Goal: Task Accomplishment & Management: Manage account settings

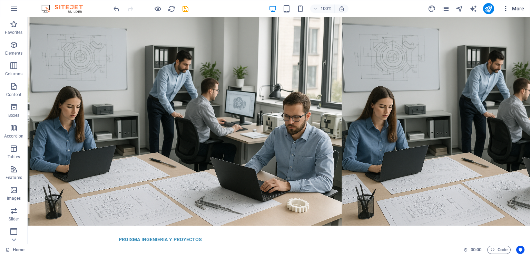
click at [506, 9] on icon "button" at bounding box center [505, 8] width 7 height 7
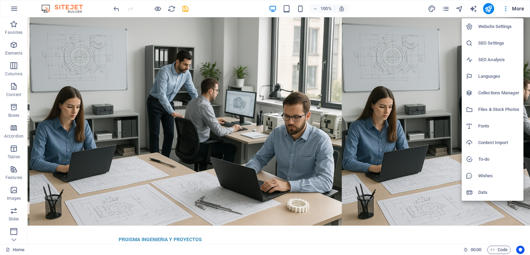
click at [368, 17] on div at bounding box center [265, 127] width 530 height 255
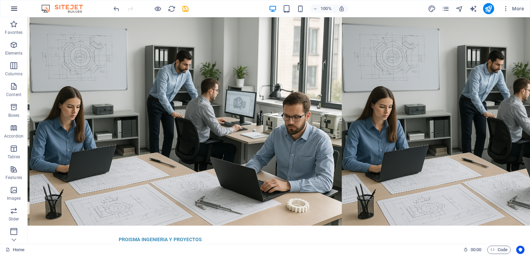
click at [16, 8] on icon "button" at bounding box center [14, 8] width 8 height 8
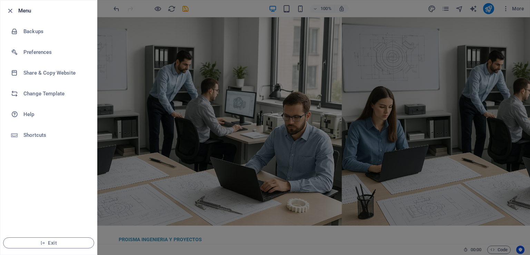
click at [246, 11] on div at bounding box center [265, 127] width 530 height 255
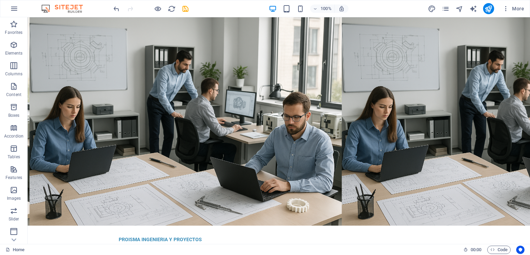
click at [451, 7] on div "More" at bounding box center [477, 8] width 99 height 11
click at [448, 8] on icon "pages" at bounding box center [446, 9] width 8 height 8
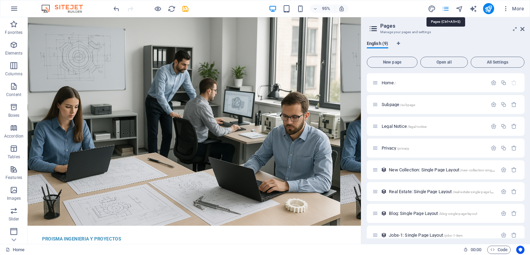
click at [446, 9] on icon "pages" at bounding box center [446, 9] width 8 height 8
click at [382, 43] on span "English (9)" at bounding box center [377, 44] width 21 height 10
click at [383, 44] on span "English (9)" at bounding box center [377, 44] width 21 height 10
click at [398, 43] on icon "Language Tabs" at bounding box center [398, 43] width 3 height 4
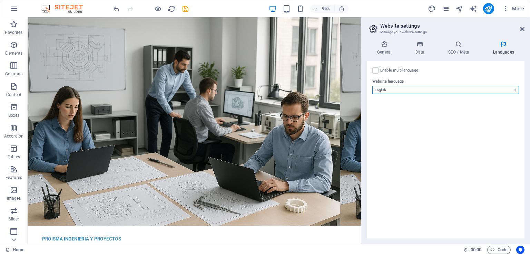
click at [449, 87] on select "Abkhazian Afar Afrikaans Akan Albanian Amharic Arabic Aragonese Armenian Assame…" at bounding box center [445, 90] width 147 height 8
select select "148"
click at [372, 86] on select "Abkhazian Afar Afrikaans Akan Albanian Amharic Arabic Aragonese Armenian Assame…" at bounding box center [445, 90] width 147 height 8
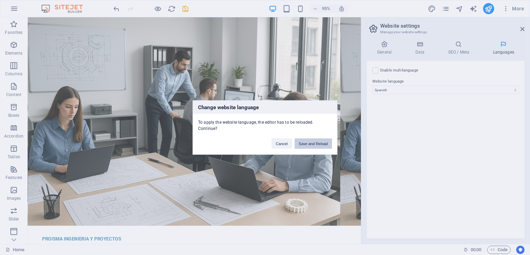
click at [319, 140] on button "Save and Reload" at bounding box center [313, 143] width 37 height 10
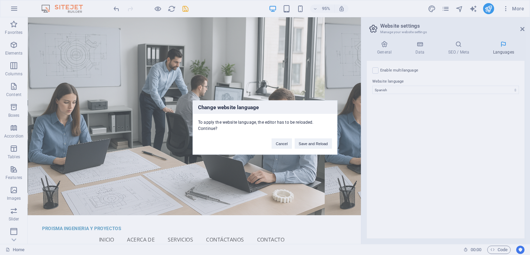
checkbox input "false"
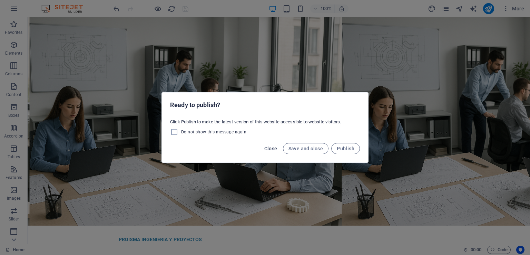
click at [275, 148] on span "Close" at bounding box center [270, 149] width 13 height 6
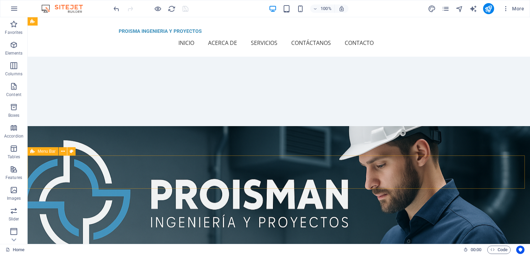
scroll to position [241, 0]
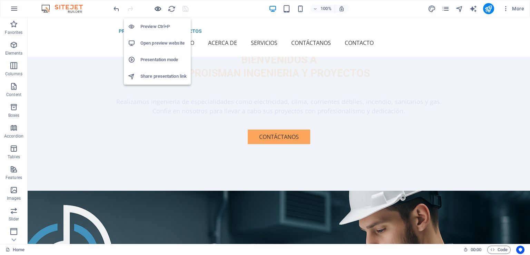
click at [156, 9] on icon "button" at bounding box center [158, 9] width 8 height 8
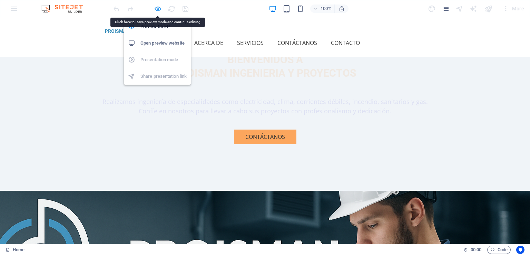
click at [160, 8] on icon "button" at bounding box center [158, 9] width 8 height 8
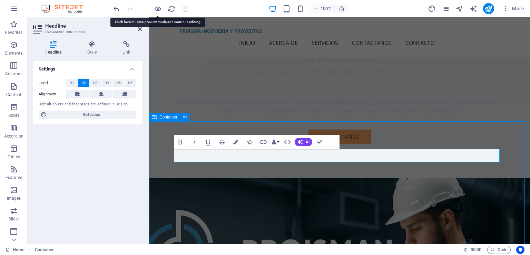
scroll to position [217, 0]
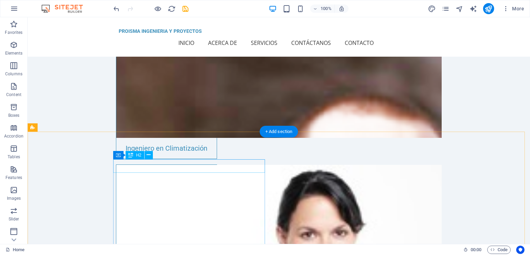
scroll to position [1744, 0]
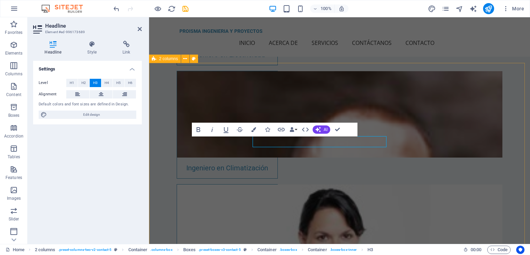
scroll to position [1745, 0]
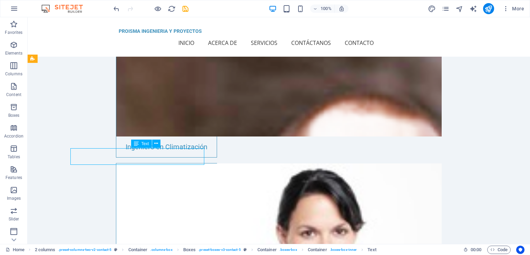
scroll to position [1744, 0]
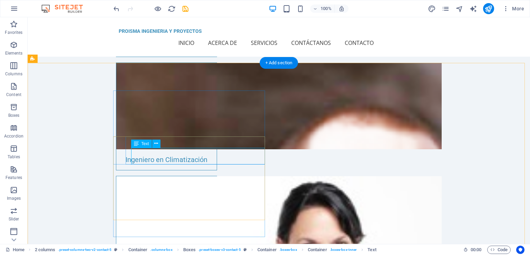
scroll to position [1745, 0]
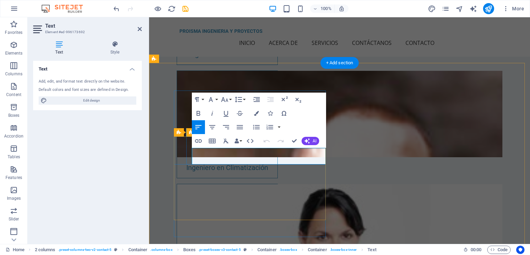
drag, startPoint x: 237, startPoint y: 161, endPoint x: 206, endPoint y: 152, distance: 32.6
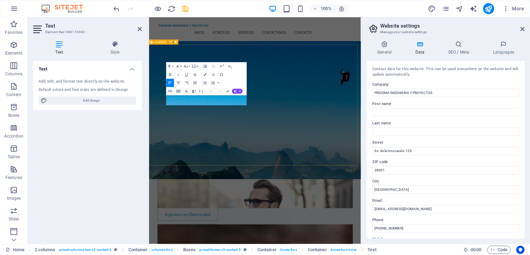
scroll to position [1893, 0]
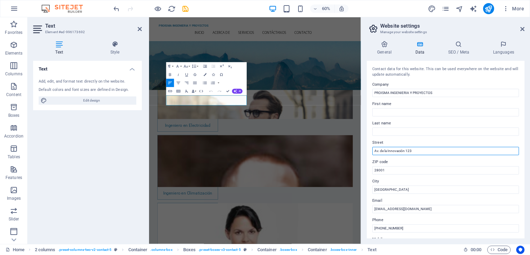
click at [418, 152] on input "Av. de la Innovación 123" at bounding box center [445, 151] width 147 height 8
drag, startPoint x: 575, startPoint y: 169, endPoint x: 485, endPoint y: 242, distance: 115.6
click at [408, 151] on input "Av. de la Innovación 123" at bounding box center [445, 151] width 147 height 8
drag, startPoint x: 424, startPoint y: 152, endPoint x: 366, endPoint y: 147, distance: 58.2
click at [366, 147] on div "General Data SEO / Meta Languages Website name proisman.cl Logo Drag files here…" at bounding box center [445, 139] width 169 height 208
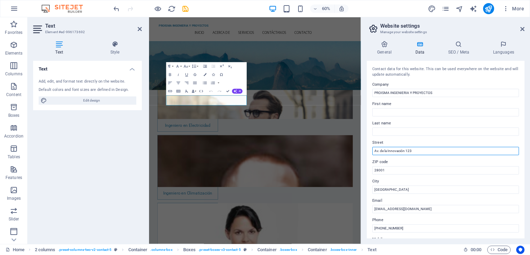
paste input "Badajoz Nro. 100 Of. 1014 - Las Condes"
drag, startPoint x: 531, startPoint y: 167, endPoint x: 495, endPoint y: 240, distance: 81.0
click at [405, 151] on input "Badajoz Nro. 100 Of. 1014 - Las Condes" at bounding box center [445, 151] width 147 height 8
drag, startPoint x: 380, startPoint y: 152, endPoint x: 372, endPoint y: 152, distance: 8.3
click at [372, 152] on input "Badajoz Nro. 100 Of. 1014 - Las Condes" at bounding box center [445, 151] width 147 height 8
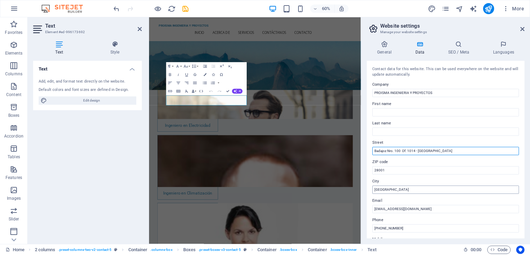
type input "Badajoz Nro. 100 Of. 1014 - Las Condes"
click at [398, 185] on input "[GEOGRAPHIC_DATA]" at bounding box center [445, 189] width 147 height 8
click at [398, 188] on input "[GEOGRAPHIC_DATA]" at bounding box center [445, 189] width 147 height 8
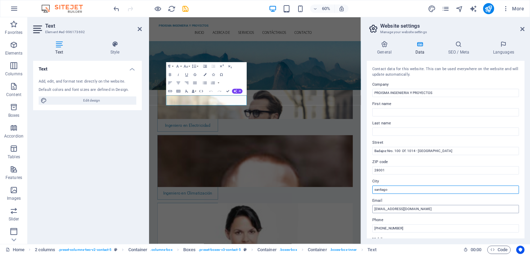
type input "santiago"
click at [391, 209] on input "[EMAIL_ADDRESS][DOMAIN_NAME]" at bounding box center [445, 209] width 147 height 8
drag, startPoint x: 381, startPoint y: 209, endPoint x: 367, endPoint y: 209, distance: 13.1
click at [367, 209] on div "Contact data for this website. This can be used everywhere on the website and w…" at bounding box center [446, 149] width 158 height 177
click at [403, 209] on input "contacto@proisma.com" at bounding box center [445, 209] width 147 height 8
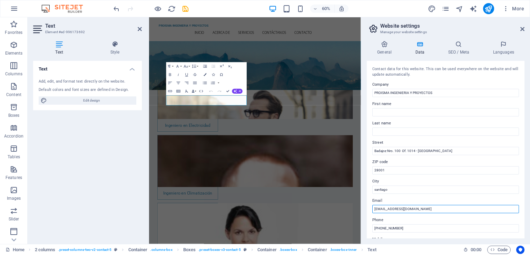
click at [423, 208] on input "contacto@proisman.com" at bounding box center [445, 209] width 147 height 8
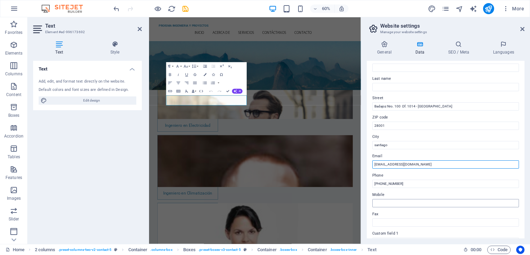
scroll to position [69, 0]
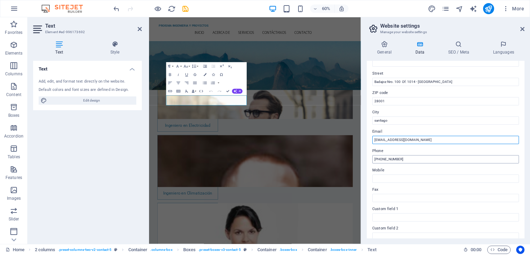
type input "contacto@proisman.cl"
drag, startPoint x: 559, startPoint y: 175, endPoint x: 497, endPoint y: 253, distance: 98.9
drag, startPoint x: 413, startPoint y: 157, endPoint x: 368, endPoint y: 156, distance: 44.2
click at [368, 156] on div "Contact data for this website. This can be used everywhere on the website and w…" at bounding box center [446, 149] width 158 height 177
type input "+56932699557"
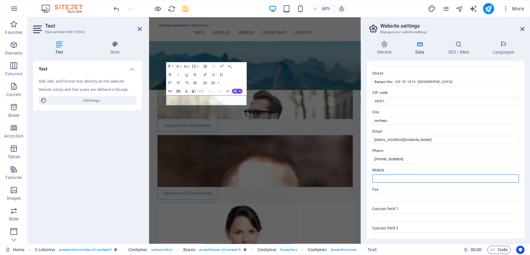
click at [386, 178] on input "Mobile" at bounding box center [445, 178] width 147 height 8
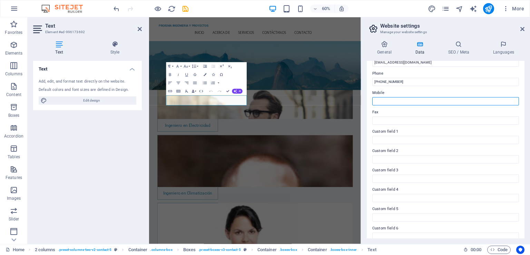
scroll to position [154, 0]
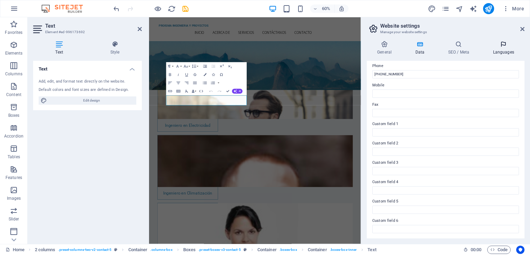
click at [506, 52] on h4 "Languages" at bounding box center [503, 48] width 42 height 14
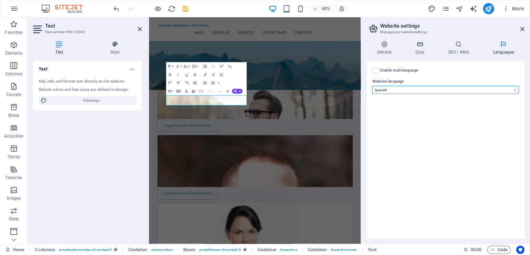
click at [395, 93] on select "Abkhazian Afar Afrikaans Akan Albanian Amharic Arabic Aragonese Armenian Assame…" at bounding box center [445, 90] width 147 height 8
click at [396, 90] on select "Abkhazian Afar Afrikaans Akan Albanian Amharic Arabic Aragonese Armenian Assame…" at bounding box center [445, 90] width 147 height 8
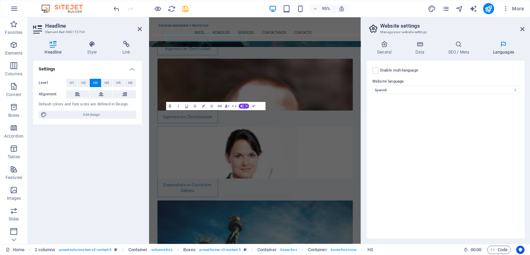
scroll to position [1893, 0]
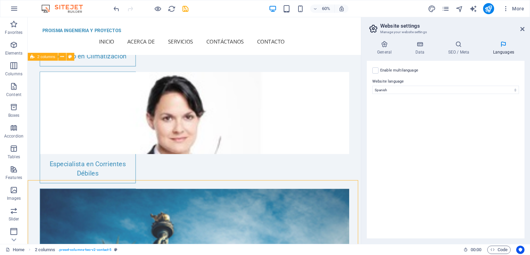
scroll to position [1767, 0]
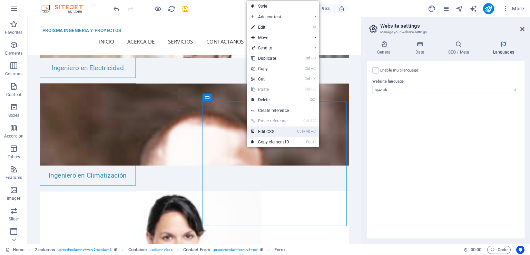
click at [275, 133] on link "Ctrl Alt C Edit CSS" at bounding box center [270, 131] width 46 height 10
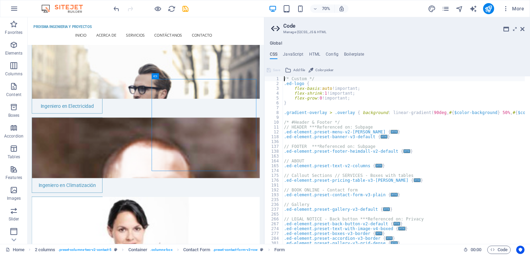
scroll to position [0, 0]
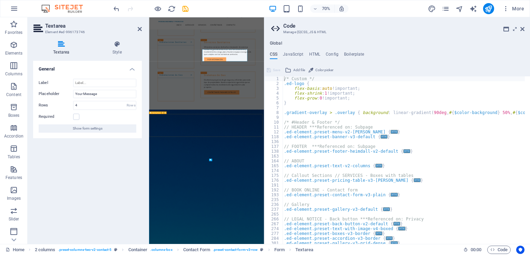
scroll to position [1868, 0]
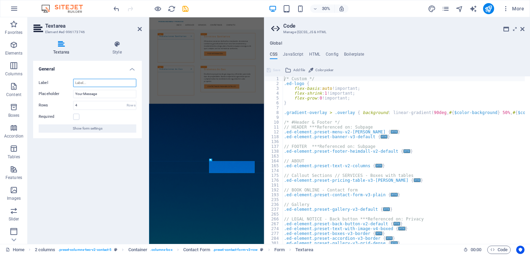
click at [86, 84] on input "Label" at bounding box center [104, 83] width 63 height 8
click at [95, 98] on div "Label Placeholder Your Message Rows 4 Rows Required Show form settings" at bounding box center [87, 105] width 109 height 65
click at [92, 129] on span "Show form settings" at bounding box center [88, 128] width 30 height 8
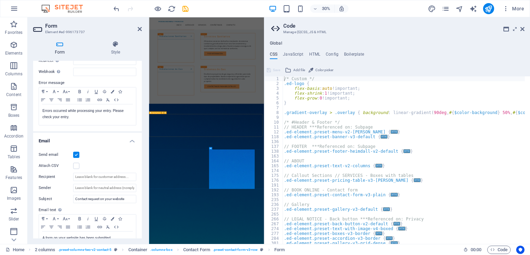
scroll to position [1744, 0]
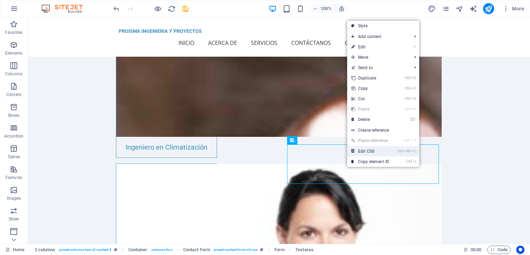
click at [386, 150] on link "Ctrl Alt C Edit CSS" at bounding box center [370, 151] width 46 height 10
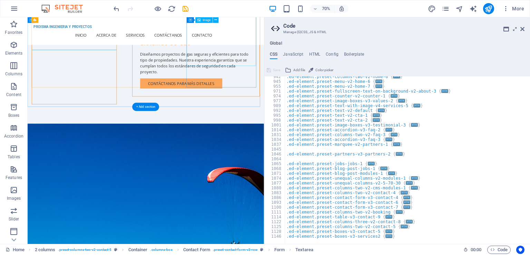
scroll to position [1400, 0]
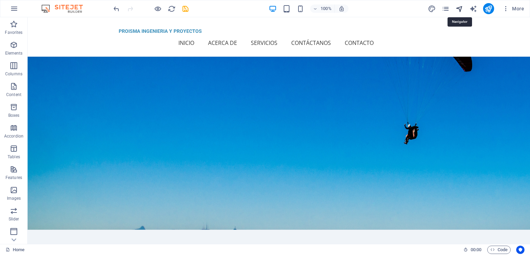
click at [460, 10] on icon "navigator" at bounding box center [459, 9] width 8 height 8
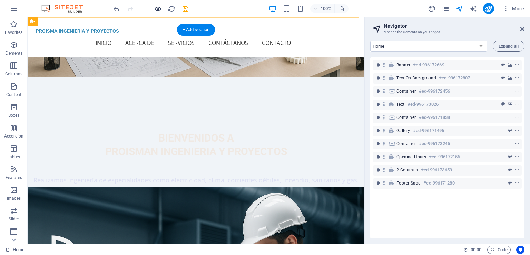
scroll to position [71, 0]
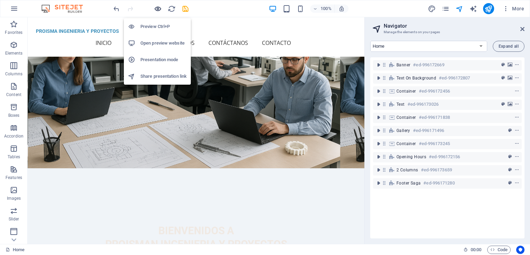
click at [159, 9] on icon "button" at bounding box center [158, 9] width 8 height 8
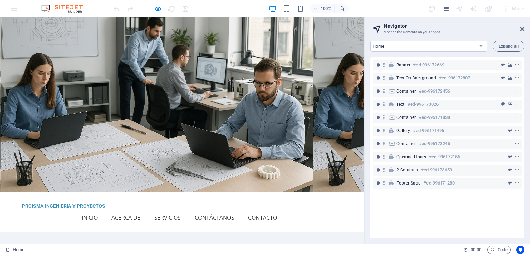
scroll to position [0, 0]
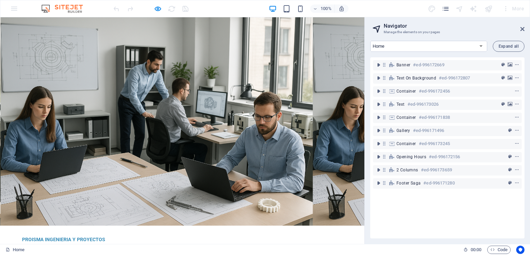
click at [71, 8] on img at bounding box center [66, 8] width 52 height 8
click at [46, 12] on img at bounding box center [66, 8] width 52 height 8
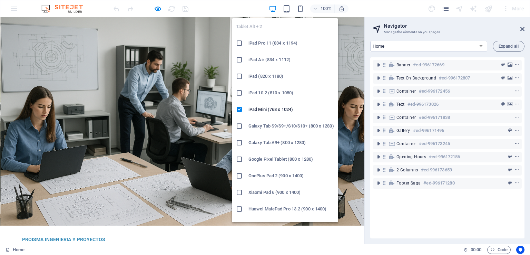
click at [281, 93] on h6 "iPad 10.2 (810 x 1080)" at bounding box center [291, 93] width 86 height 8
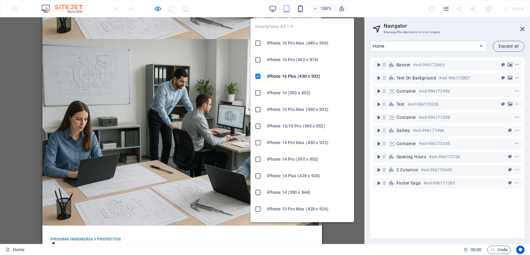
click at [299, 10] on icon "button" at bounding box center [300, 9] width 8 height 8
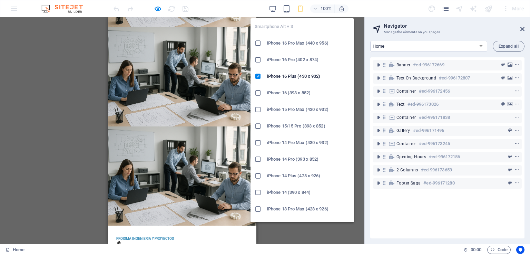
click at [258, 109] on icon at bounding box center [258, 109] width 7 height 7
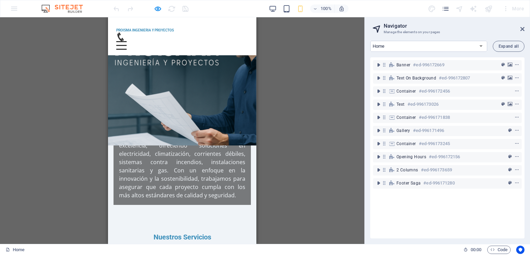
scroll to position [448, 0]
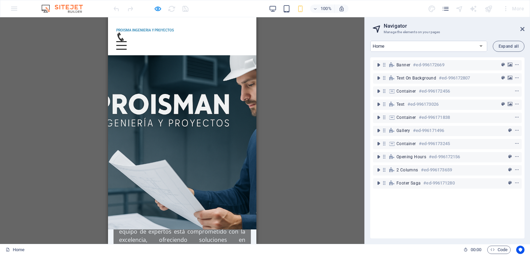
scroll to position [404, 0]
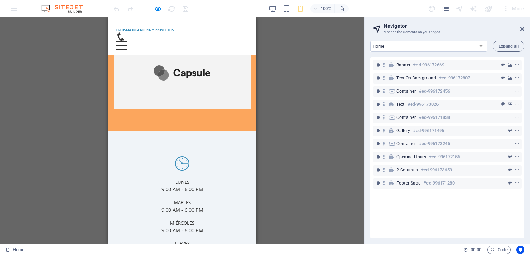
scroll to position [2750, 0]
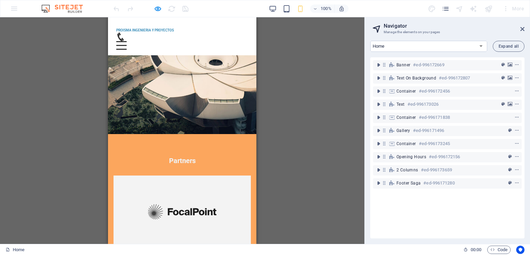
scroll to position [2026, 0]
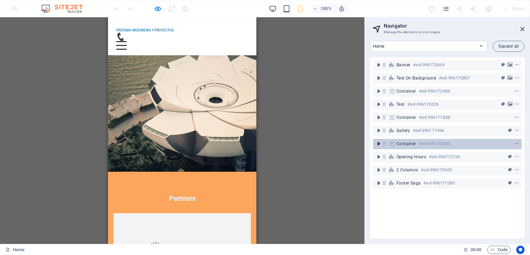
click at [378, 144] on icon "toggle-expand" at bounding box center [378, 143] width 7 height 7
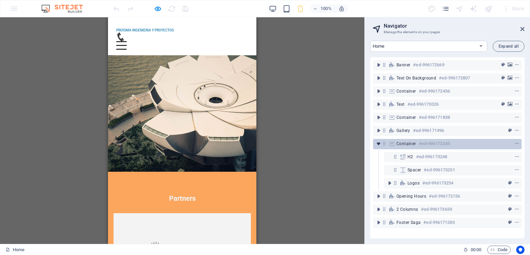
click at [378, 144] on icon "toggle-expand" at bounding box center [378, 143] width 7 height 7
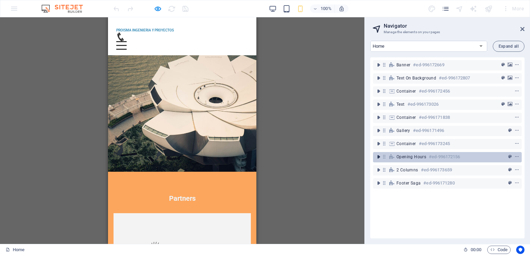
click at [378, 156] on icon "toggle-expand" at bounding box center [378, 156] width 7 height 7
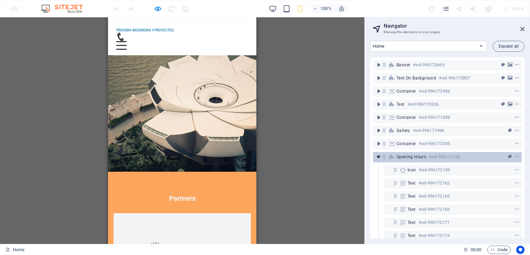
click at [378, 156] on icon "toggle-expand" at bounding box center [378, 156] width 7 height 7
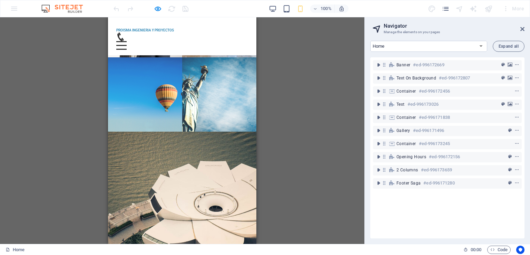
scroll to position [1819, 0]
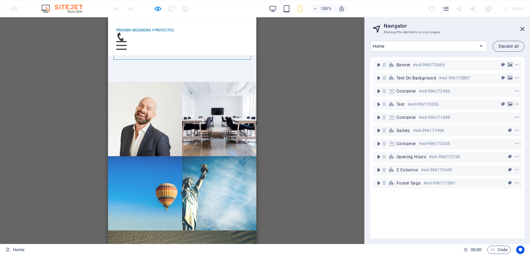
click at [71, 9] on img at bounding box center [66, 8] width 52 height 8
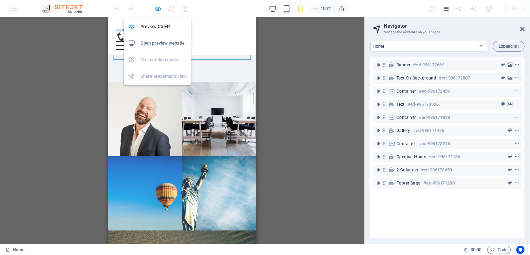
click at [158, 9] on icon "button" at bounding box center [158, 9] width 8 height 8
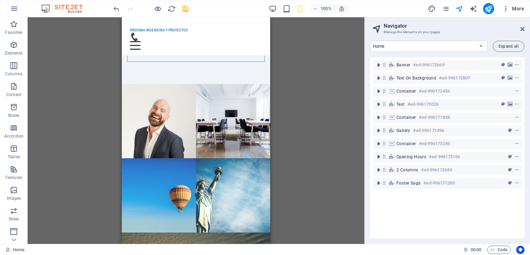
click at [505, 8] on icon "button" at bounding box center [505, 8] width 7 height 7
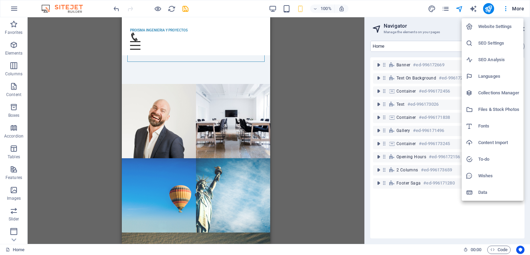
click at [493, 26] on h6 "Website Settings" at bounding box center [498, 26] width 41 height 8
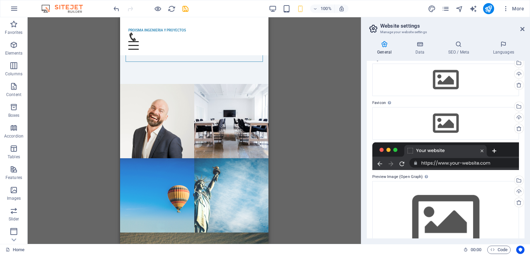
scroll to position [0, 0]
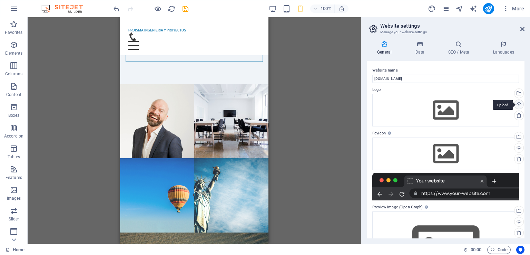
click at [521, 104] on div "Upload" at bounding box center [518, 105] width 10 height 10
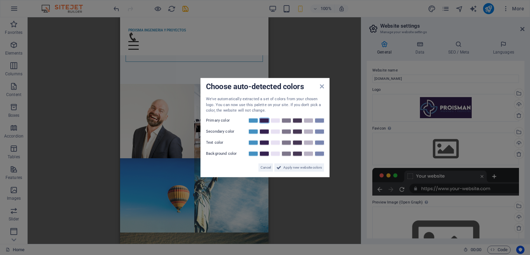
click at [262, 121] on link at bounding box center [264, 120] width 10 height 6
click at [299, 168] on span "Apply new website colors" at bounding box center [302, 167] width 39 height 8
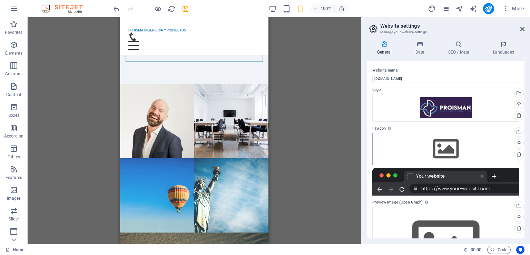
scroll to position [34, 0]
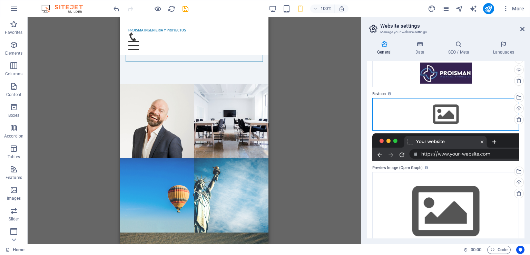
click at [444, 113] on div "Drag files here, click to choose files or select files from Files or our free s…" at bounding box center [445, 114] width 147 height 32
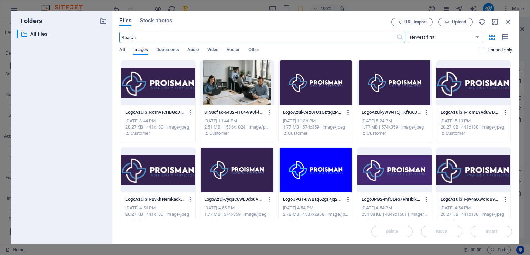
click at [177, 172] on div at bounding box center [158, 169] width 74 height 45
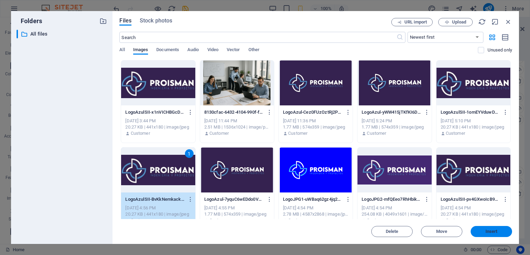
click at [488, 233] on span "Insert" at bounding box center [491, 231] width 12 height 4
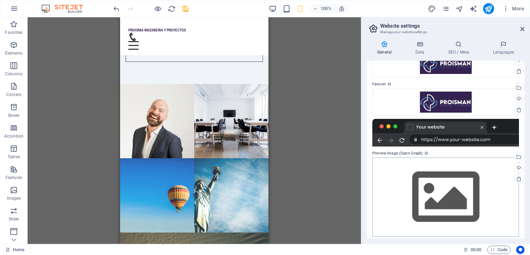
scroll to position [48, 0]
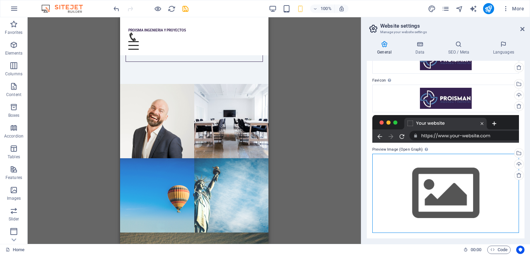
click at [465, 191] on div "Drag files here, click to choose files or select files from Files or our free s…" at bounding box center [445, 193] width 147 height 79
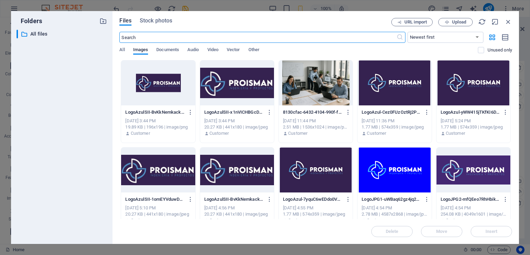
click at [403, 90] on div at bounding box center [394, 82] width 74 height 45
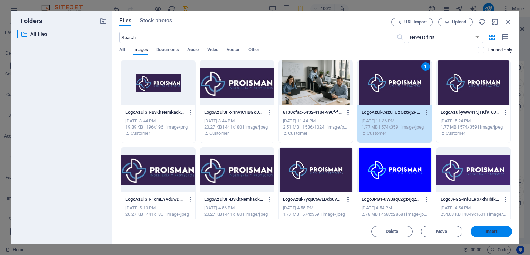
click at [496, 235] on button "Insert" at bounding box center [491, 231] width 41 height 11
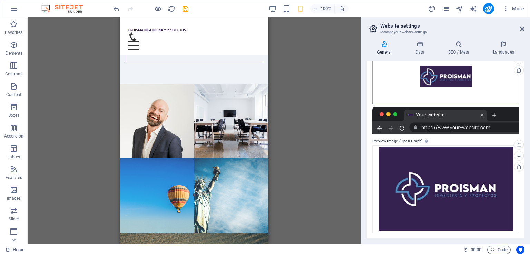
scroll to position [0, 0]
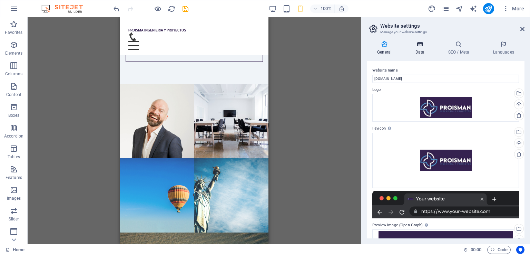
click at [417, 49] on h4 "Data" at bounding box center [421, 48] width 33 height 14
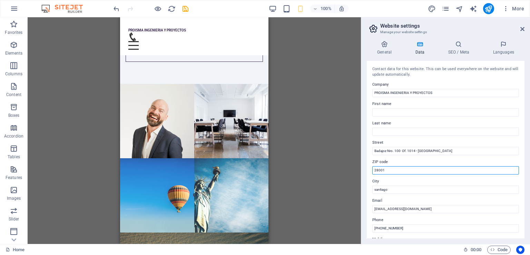
drag, startPoint x: 402, startPoint y: 169, endPoint x: 359, endPoint y: 170, distance: 42.4
click at [359, 170] on div "Home Favorites Elements Columns Content Boxes Accordion Tables Features Images …" at bounding box center [265, 130] width 530 height 226
click at [455, 54] on h4 "SEO / Meta" at bounding box center [459, 48] width 45 height 14
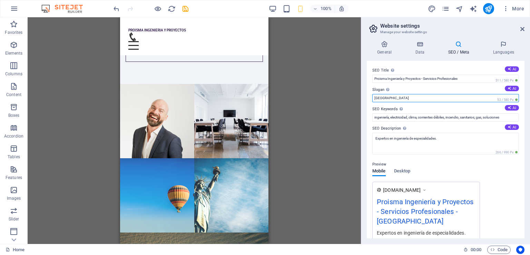
click at [393, 100] on input "Berlin" at bounding box center [445, 98] width 147 height 8
click at [439, 99] on input "Berlin" at bounding box center [445, 98] width 147 height 8
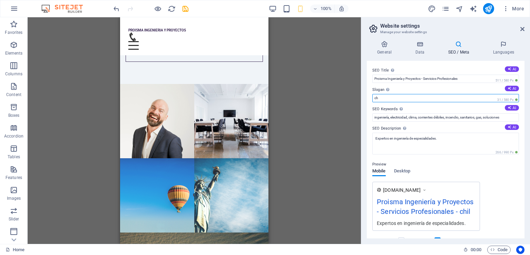
type input "c"
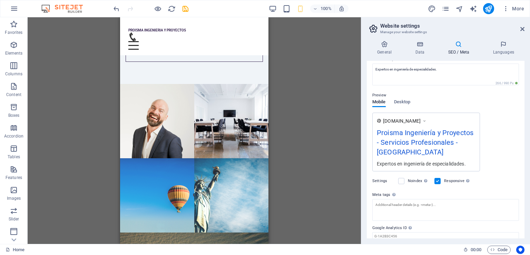
scroll to position [95, 0]
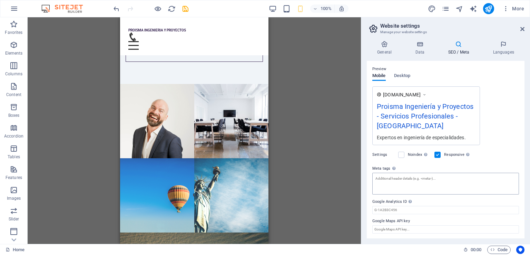
type input "SANTIAGO"
click at [407, 187] on textarea "Meta tags Enter HTML code here that will be placed inside the tags of your webs…" at bounding box center [445, 185] width 147 height 27
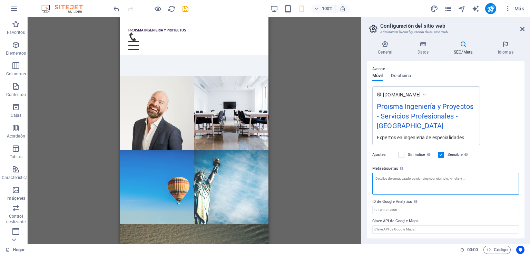
click at [397, 187] on textarea "Metaetiquetas Introduzca aquí el código HTML que se colocará dentro de las etiq…" at bounding box center [445, 183] width 147 height 22
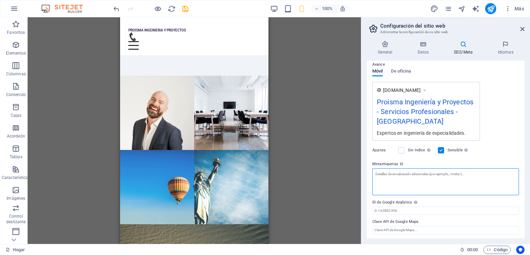
scroll to position [100, 0]
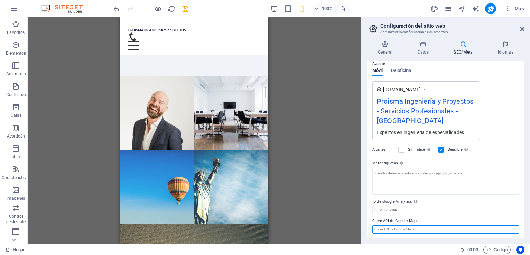
click at [408, 230] on input "Clave API de Google Maps" at bounding box center [445, 229] width 147 height 8
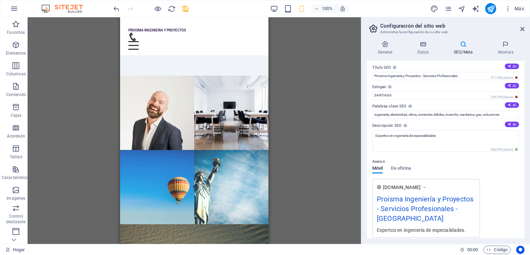
scroll to position [0, 0]
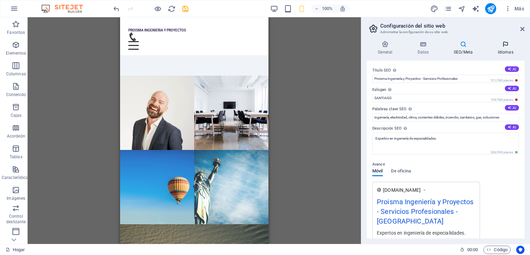
click at [502, 51] on font "Idiomas" at bounding box center [506, 52] width 16 height 5
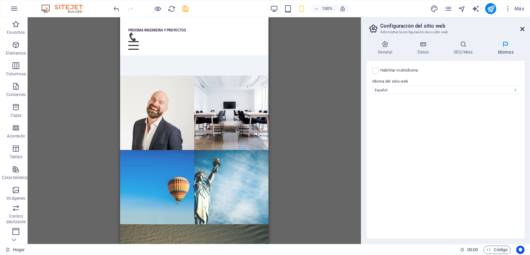
click at [523, 30] on icon at bounding box center [522, 29] width 4 height 6
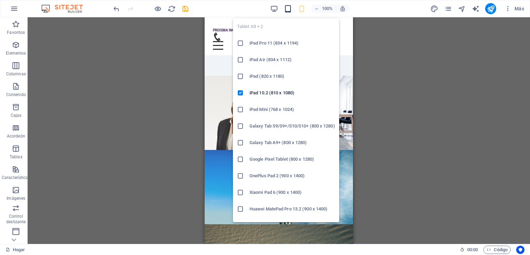
click at [288, 10] on icon "button" at bounding box center [288, 9] width 8 height 8
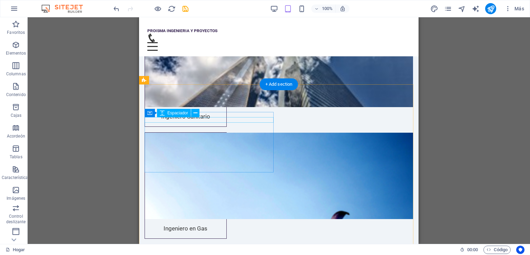
scroll to position [2233, 0]
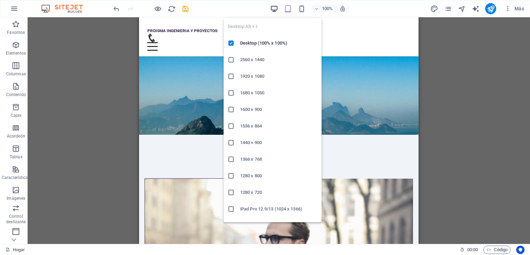
click at [276, 10] on icon "button" at bounding box center [274, 9] width 8 height 8
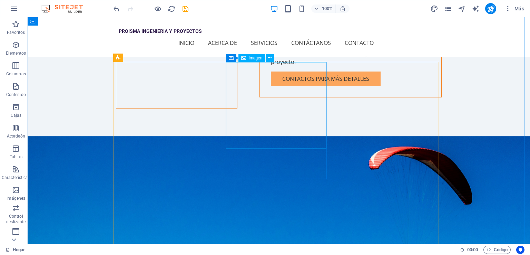
scroll to position [999, 0]
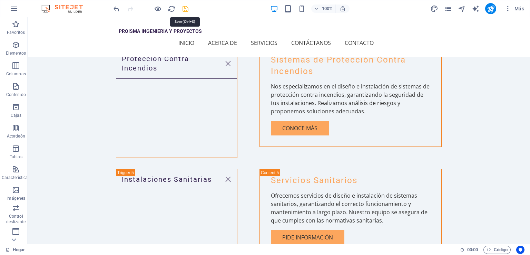
click at [182, 9] on icon "ahorrar" at bounding box center [185, 9] width 8 height 8
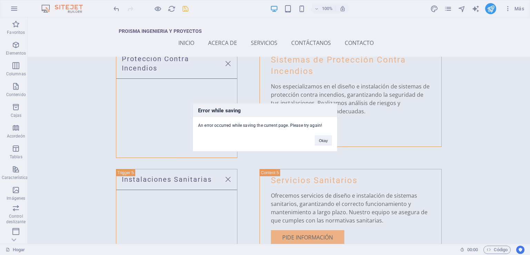
scroll to position [1068, 0]
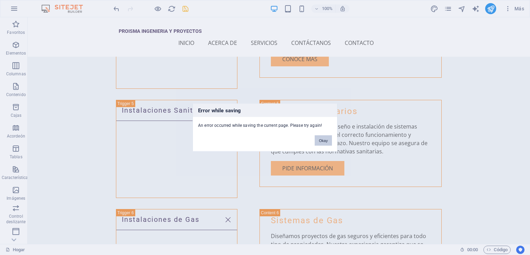
click at [324, 142] on button "Okay" at bounding box center [323, 140] width 17 height 10
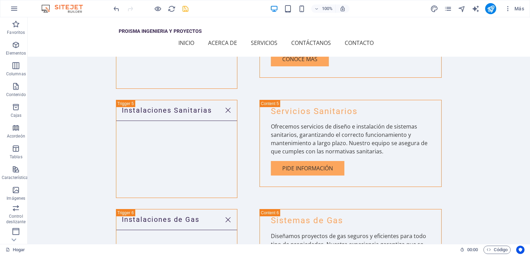
click at [189, 7] on div "100% Más" at bounding box center [319, 8] width 415 height 11
click at [187, 9] on icon "ahorrar" at bounding box center [185, 9] width 8 height 8
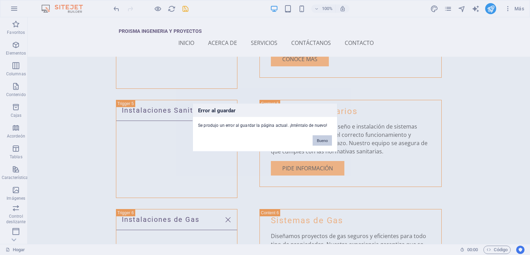
click at [319, 142] on button "Bueno" at bounding box center [322, 140] width 19 height 10
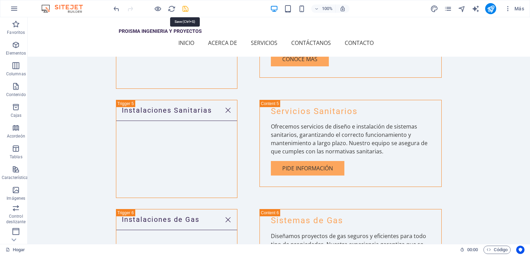
click at [185, 10] on icon "ahorrar" at bounding box center [185, 9] width 8 height 8
checkbox input "false"
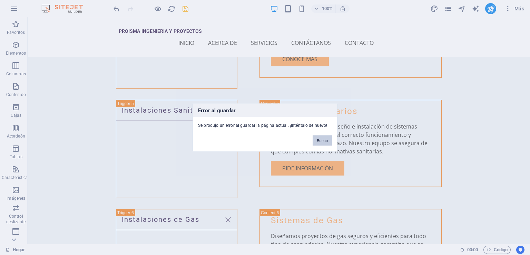
click at [325, 142] on button "Bueno" at bounding box center [322, 140] width 19 height 10
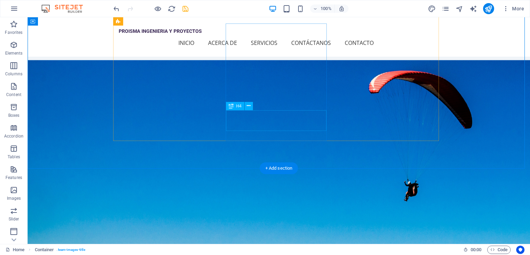
scroll to position [1354, 0]
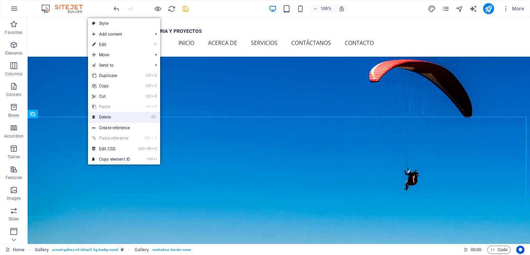
click at [113, 117] on link "⌦ Delete" at bounding box center [111, 117] width 46 height 10
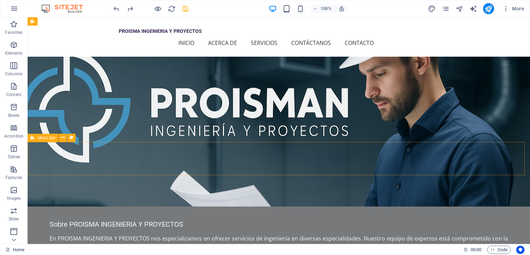
scroll to position [215, 0]
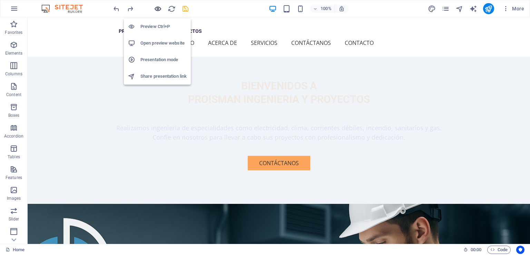
click at [157, 10] on icon "button" at bounding box center [158, 9] width 8 height 8
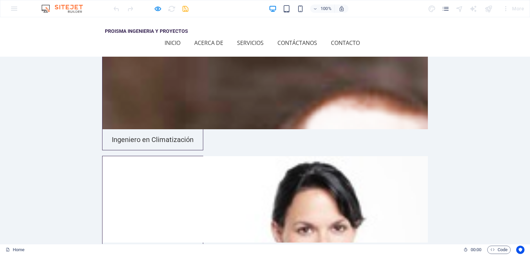
scroll to position [1276, 0]
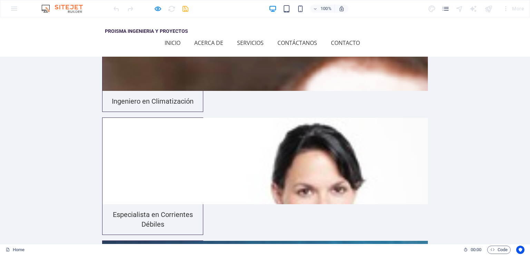
scroll to position [1380, 0]
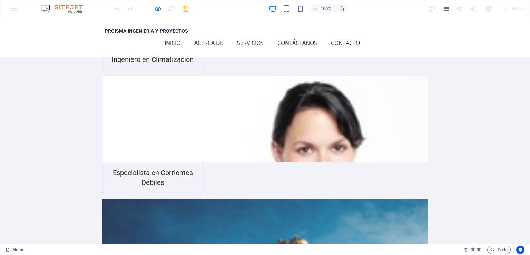
checkbox input "true"
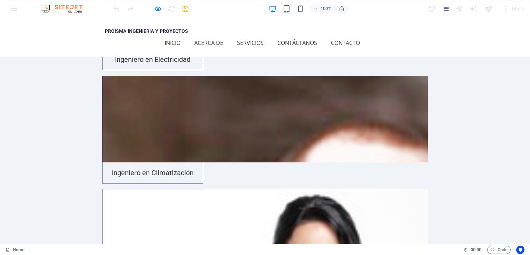
scroll to position [1276, 0]
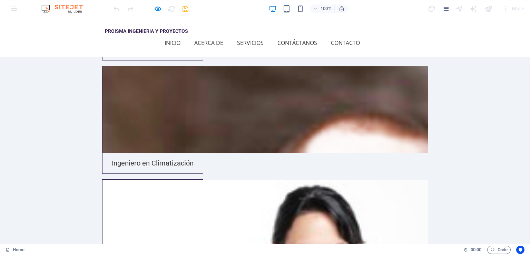
drag, startPoint x: 245, startPoint y: 170, endPoint x: 92, endPoint y: 162, distance: 153.4
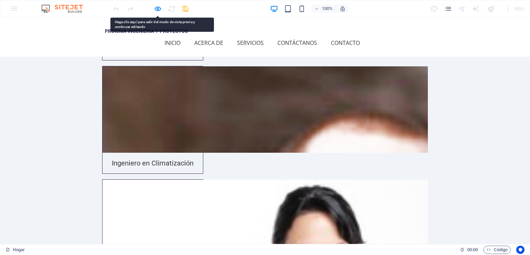
copy font "Enean commodo ligula eget dolor. Lorem ipsum dolor sit amet, leget odiogil volu…"
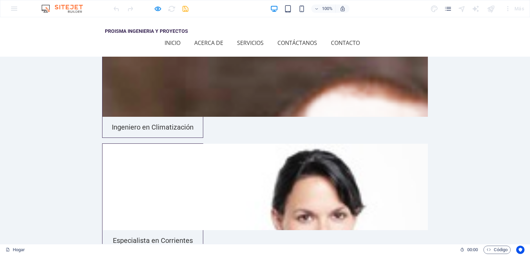
scroll to position [1345, 0]
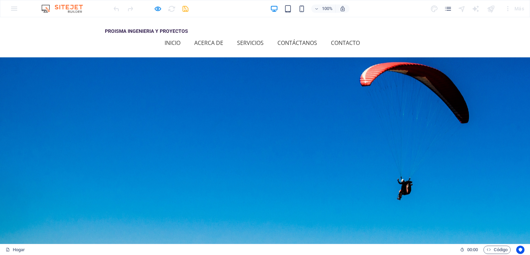
scroll to position [1786, 0]
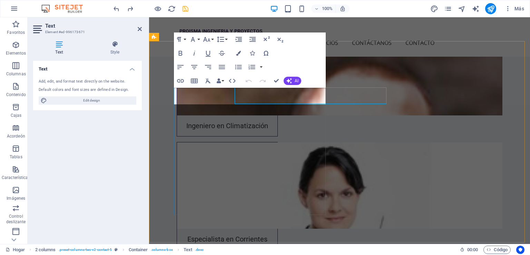
scroll to position [1787, 0]
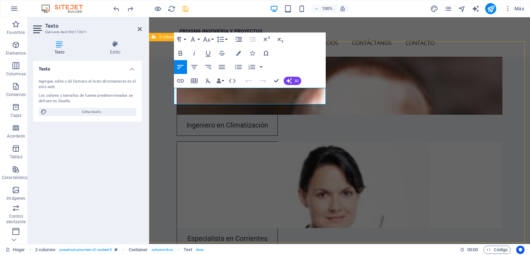
drag, startPoint x: 319, startPoint y: 101, endPoint x: 163, endPoint y: 87, distance: 156.9
click at [294, 85] on button "AI" at bounding box center [293, 81] width 18 height 8
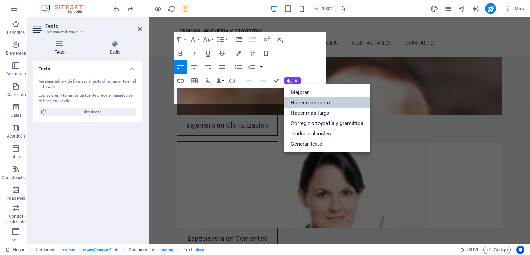
click at [317, 102] on font "Hacer más corto" at bounding box center [310, 102] width 40 height 6
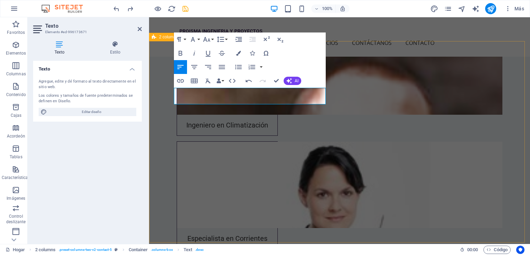
drag, startPoint x: 288, startPoint y: 99, endPoint x: 164, endPoint y: 90, distance: 124.2
click at [293, 80] on button "AI" at bounding box center [293, 81] width 18 height 8
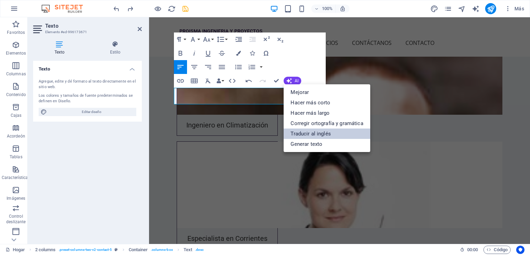
click at [328, 131] on font "Traducir al inglés" at bounding box center [310, 133] width 40 height 6
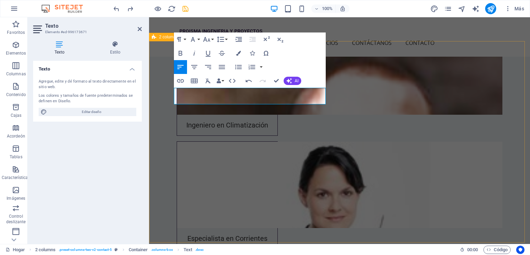
drag, startPoint x: 288, startPoint y: 102, endPoint x: 172, endPoint y: 89, distance: 116.7
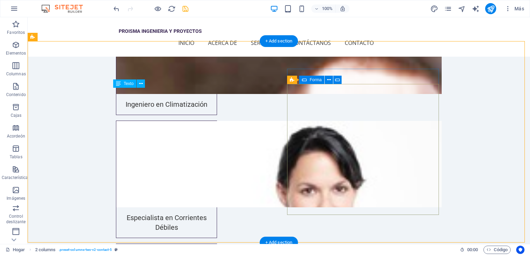
scroll to position [1786, 0]
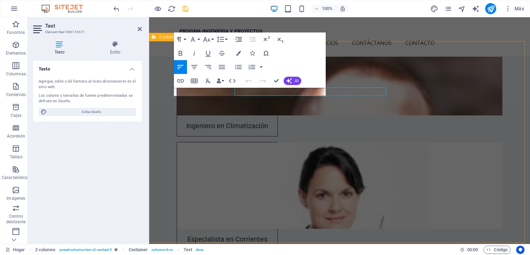
scroll to position [1787, 0]
click at [295, 78] on font "AI" at bounding box center [297, 80] width 4 height 5
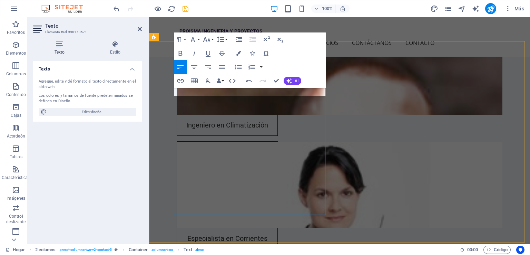
click at [291, 83] on button "AI" at bounding box center [293, 81] width 18 height 8
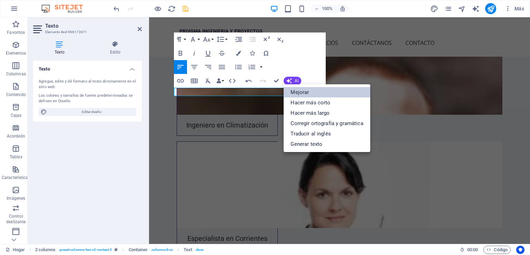
click at [310, 93] on link "Mejorar" at bounding box center [327, 92] width 86 height 10
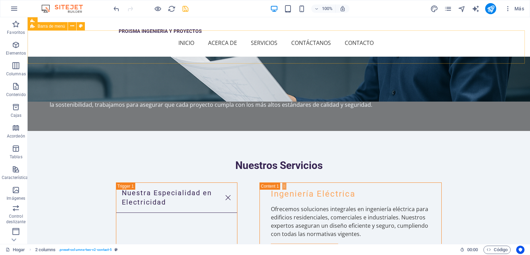
scroll to position [441, 0]
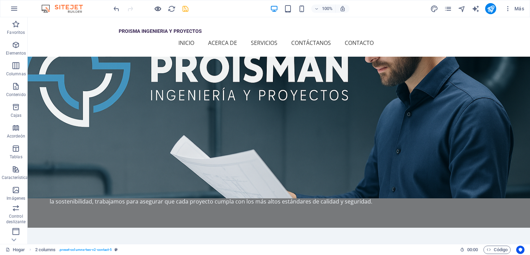
click at [157, 11] on icon "button" at bounding box center [158, 9] width 8 height 8
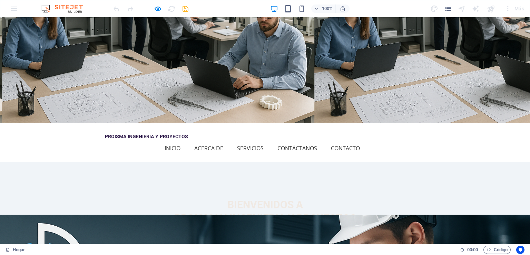
scroll to position [0, 0]
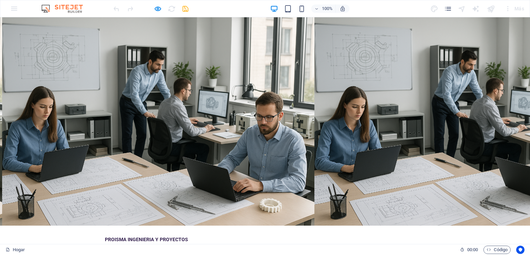
click at [183, 225] on div "PROISMA INGENIERIA Y PROYECTOS Inicio Acerca de Servicios Contáctanos Contacto …" at bounding box center [265, 244] width 530 height 39
click at [180, 247] on font "Inicio" at bounding box center [173, 251] width 16 height 8
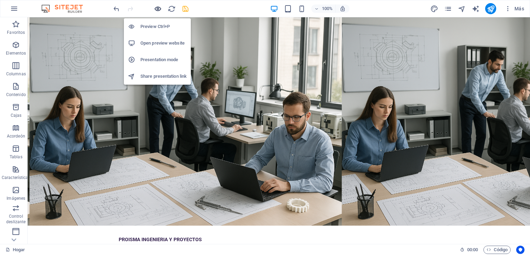
click at [158, 8] on icon "button" at bounding box center [158, 9] width 8 height 8
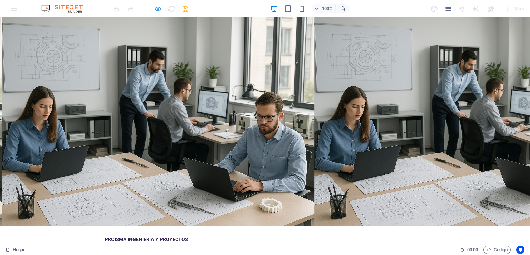
click at [161, 8] on icon "button" at bounding box center [158, 9] width 8 height 8
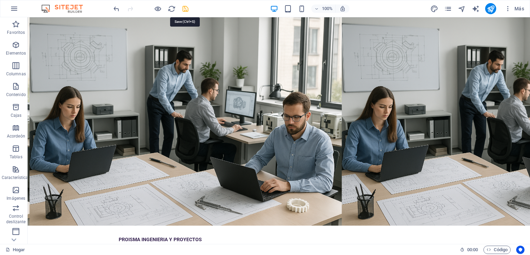
click at [182, 8] on icon "ahorrar" at bounding box center [185, 9] width 8 height 8
checkbox input "true"
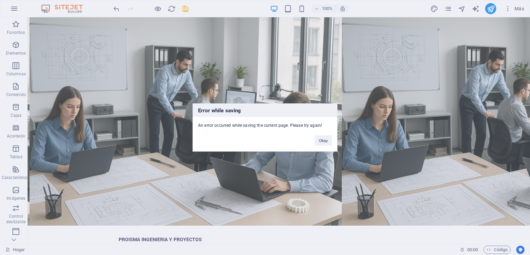
click at [302, 40] on div "Error while saving An error occurred while saving the current page. Please try …" at bounding box center [265, 127] width 530 height 255
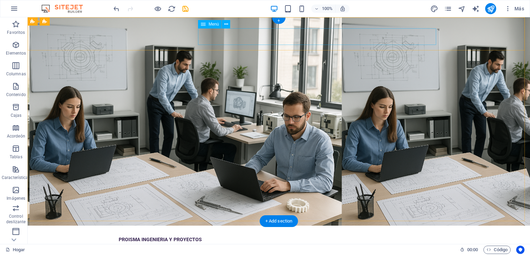
click at [302, 243] on nav "Inicio Acerca de Servicios Contáctanos Contacto" at bounding box center [279, 251] width 320 height 17
select select
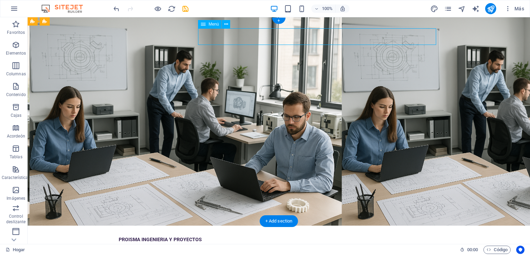
select select
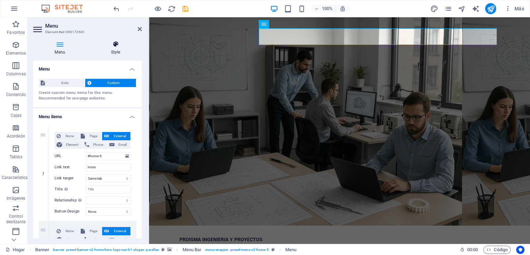
click at [114, 51] on h4 "Style" at bounding box center [115, 48] width 52 height 14
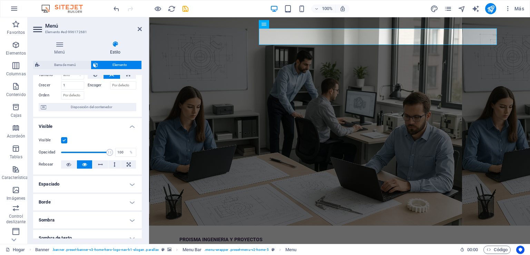
scroll to position [69, 0]
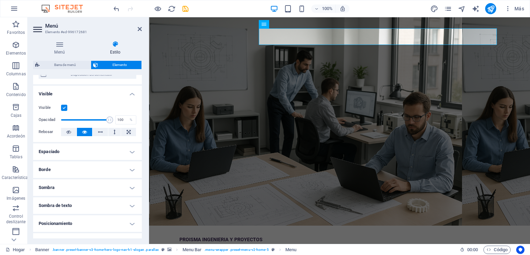
click at [89, 152] on h4 "Espaciado" at bounding box center [87, 151] width 109 height 17
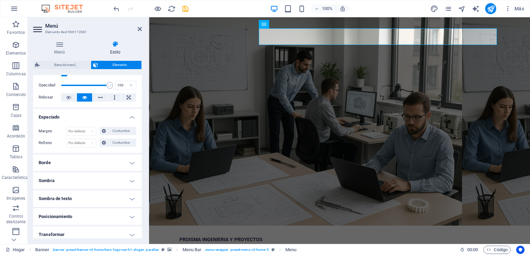
scroll to position [138, 0]
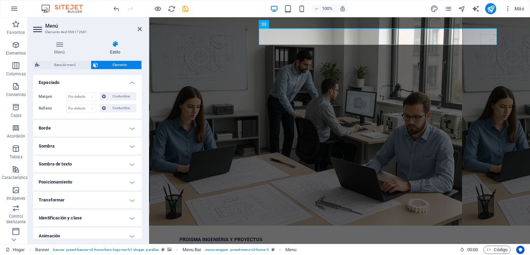
click at [86, 146] on h4 "Sombra" at bounding box center [87, 146] width 109 height 17
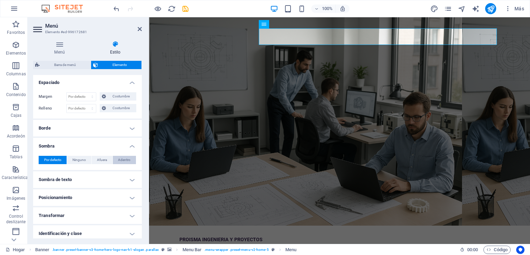
click at [124, 159] on font "Adentro" at bounding box center [124, 160] width 12 height 4
type input "2"
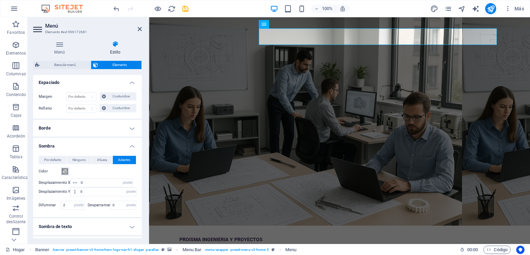
click at [66, 169] on span at bounding box center [65, 171] width 6 height 6
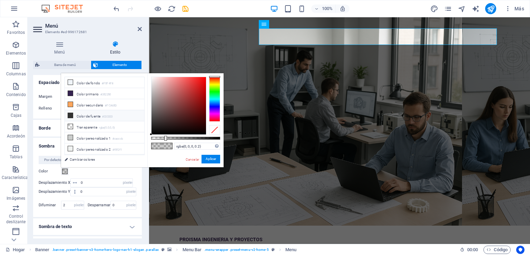
click at [73, 116] on li "Color de fuente #333333" at bounding box center [104, 115] width 79 height 11
type input "#333333"
click at [211, 158] on font "Aplicar" at bounding box center [211, 159] width 10 height 4
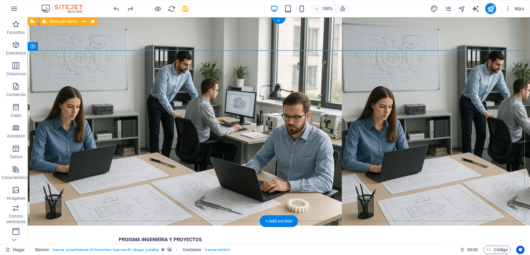
click at [287, 243] on nav "Inicio Acerca de Servicios Contáctanos Contacto" at bounding box center [279, 251] width 320 height 17
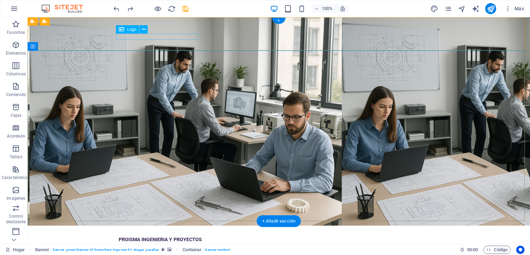
click at [146, 236] on div "PROISMA INGENIERIA Y PROYECTOS" at bounding box center [279, 239] width 320 height 6
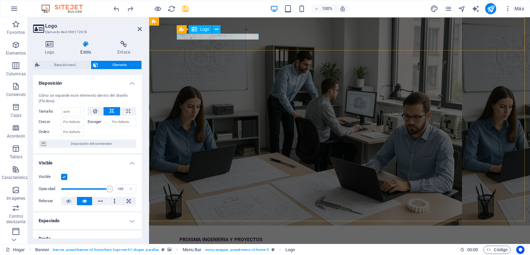
click at [197, 236] on div "PROISMA INGENIERIA Y PROYECTOS" at bounding box center [339, 239] width 320 height 6
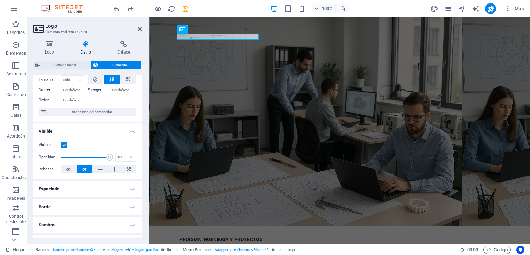
scroll to position [0, 0]
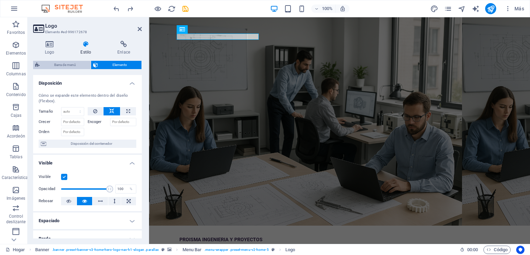
click at [71, 66] on font "Barra de menú" at bounding box center [65, 65] width 22 height 4
select select "rem"
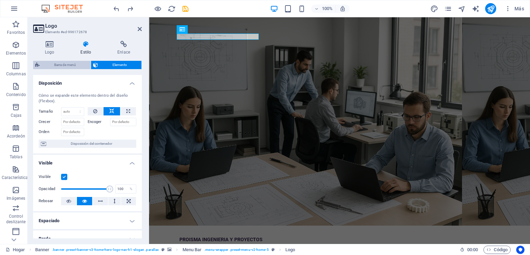
select select "preset-menu-v2-home-5"
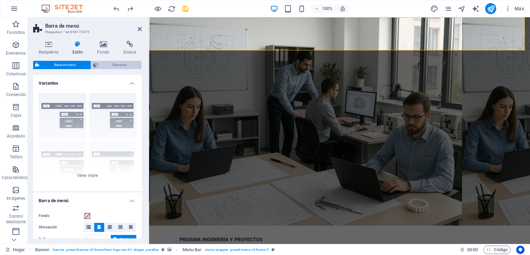
click at [116, 68] on span "Elemento" at bounding box center [120, 65] width 40 height 8
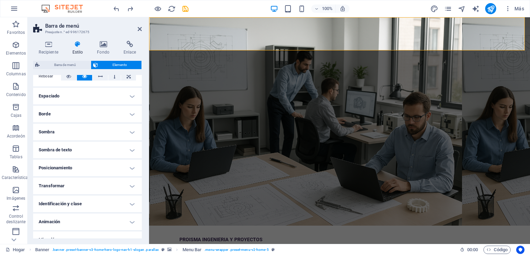
scroll to position [134, 0]
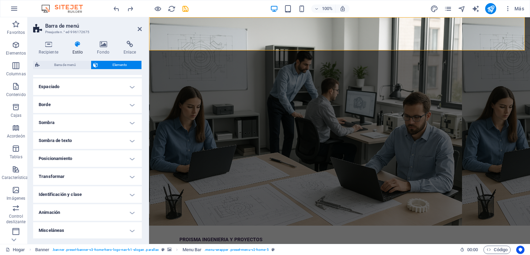
click at [95, 157] on h4 "Posicionamiento" at bounding box center [87, 158] width 109 height 17
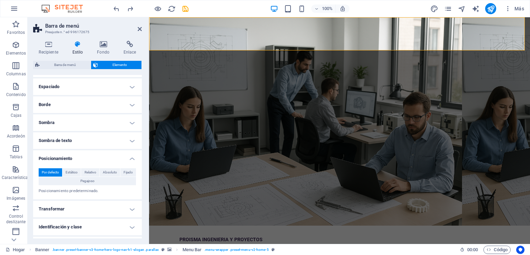
click at [90, 145] on h4 "Sombra de texto" at bounding box center [87, 140] width 109 height 17
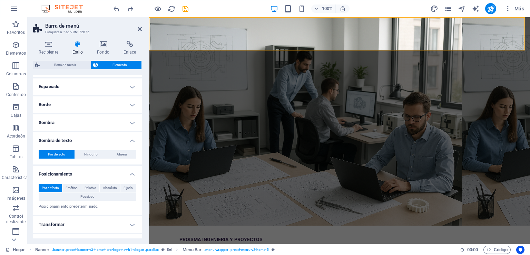
click at [94, 140] on h4 "Sombra de texto" at bounding box center [87, 138] width 109 height 12
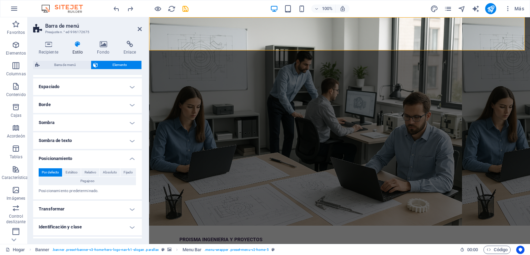
click at [87, 140] on h4 "Sombra de texto" at bounding box center [87, 140] width 109 height 17
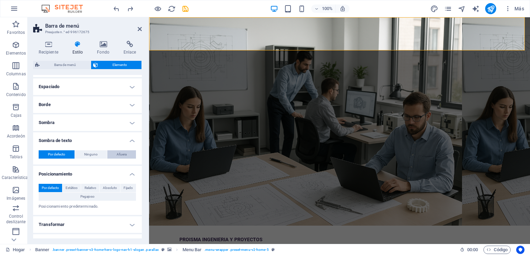
click at [125, 155] on font "Afuera" at bounding box center [122, 154] width 10 height 4
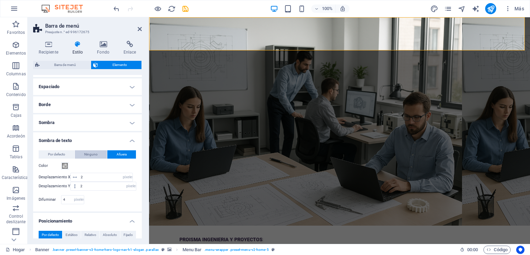
click at [97, 154] on button "Ninguno" at bounding box center [91, 154] width 32 height 8
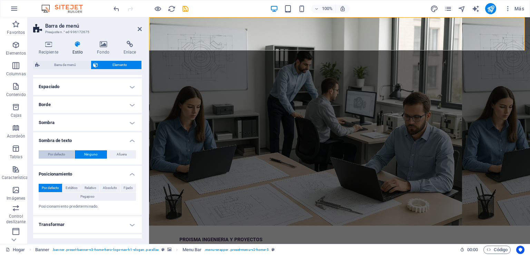
click at [62, 156] on span "Por defecto" at bounding box center [56, 154] width 17 height 8
click at [115, 153] on button "Afuera" at bounding box center [121, 154] width 29 height 8
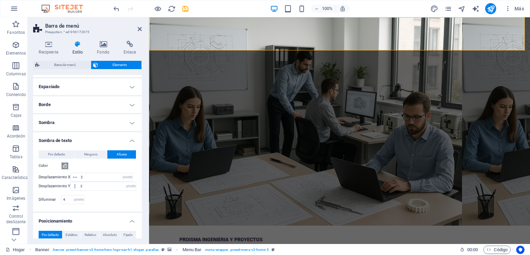
click at [65, 166] on span at bounding box center [65, 166] width 6 height 6
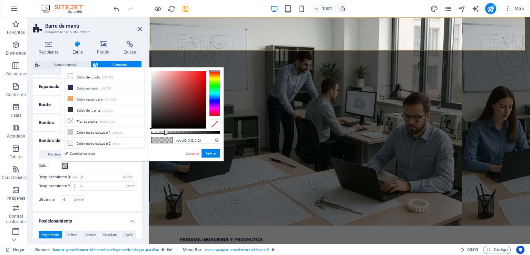
click at [213, 101] on div at bounding box center [214, 93] width 11 height 45
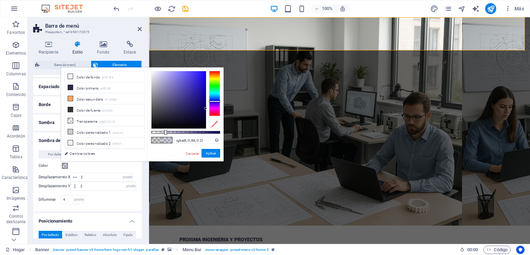
drag, startPoint x: 202, startPoint y: 83, endPoint x: 206, endPoint y: 108, distance: 25.8
click at [206, 108] on div at bounding box center [178, 99] width 55 height 57
type input "rgba(8, 0, 88, 0.906)"
drag, startPoint x: 166, startPoint y: 132, endPoint x: 214, endPoint y: 134, distance: 47.6
click at [214, 134] on div at bounding box center [214, 132] width 3 height 5
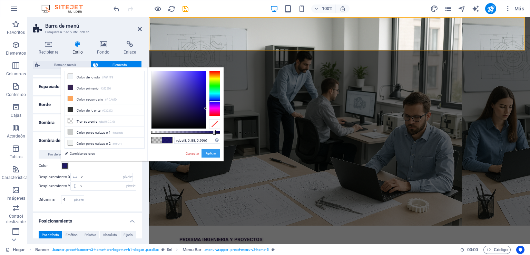
click at [212, 155] on font "Aplicar" at bounding box center [211, 153] width 10 height 4
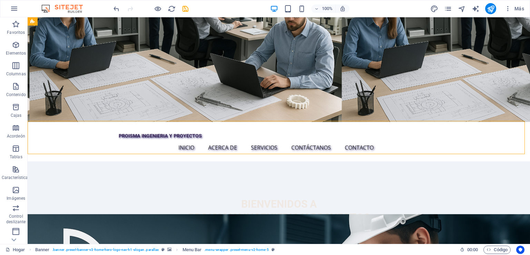
scroll to position [0, 0]
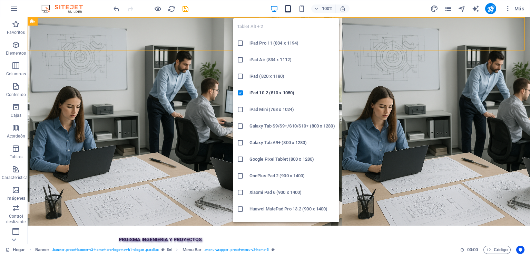
click at [287, 9] on icon "button" at bounding box center [288, 9] width 8 height 8
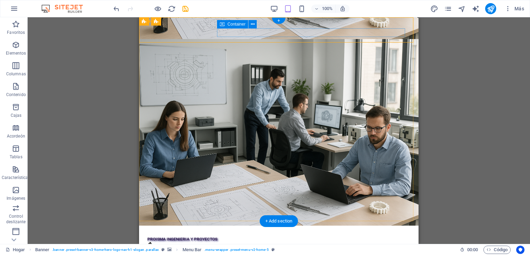
click at [325, 241] on div "Menú" at bounding box center [278, 249] width 263 height 17
click at [383, 241] on figure at bounding box center [275, 245] width 257 height 9
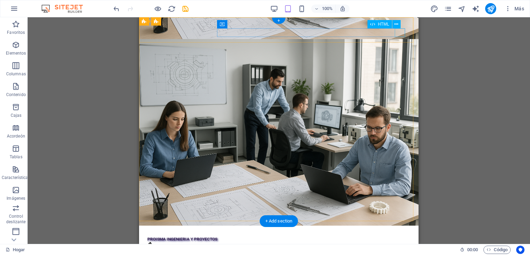
click at [402, 250] on div "Menú" at bounding box center [278, 254] width 263 height 9
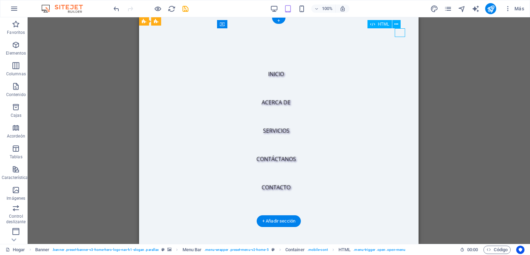
click at [158, 250] on div "Menú" at bounding box center [152, 254] width 10 height 9
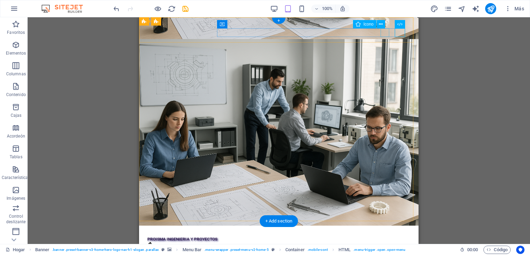
click at [384, 241] on figure at bounding box center [275, 245] width 257 height 9
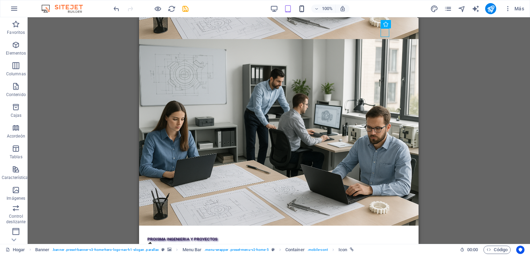
click at [300, 11] on icon "button" at bounding box center [302, 9] width 8 height 8
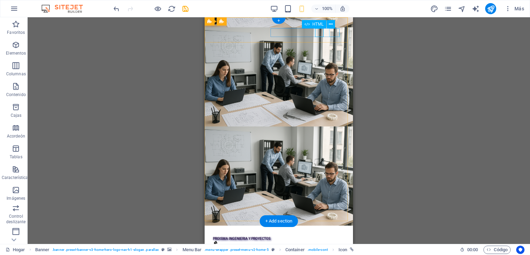
click at [334, 249] on div "Menú" at bounding box center [279, 253] width 132 height 9
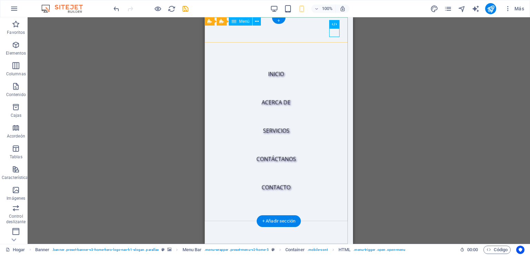
click at [273, 130] on nav "Inicio Acerca de Servicios Contáctanos Contacto" at bounding box center [279, 130] width 148 height 226
click at [273, 131] on nav "Inicio Acerca de Servicios Contáctanos Contacto" at bounding box center [279, 130] width 148 height 226
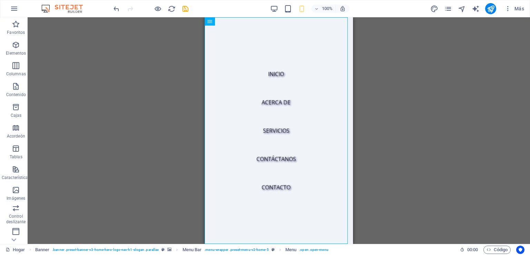
click at [381, 110] on div "H2 Bandera Recipiente Espaciador Texto Texto en el fondo Recipiente Texto en el…" at bounding box center [279, 130] width 502 height 226
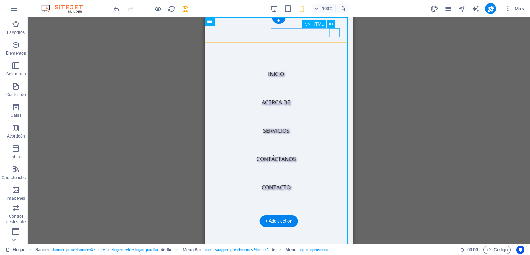
click at [223, 249] on div "Menú" at bounding box center [218, 253] width 10 height 9
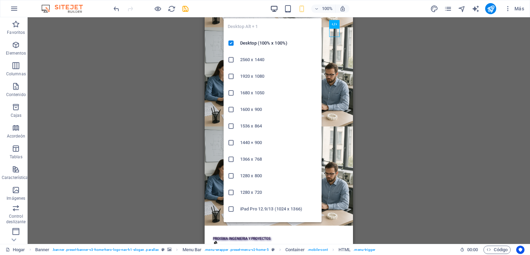
click at [274, 8] on icon "button" at bounding box center [274, 9] width 8 height 8
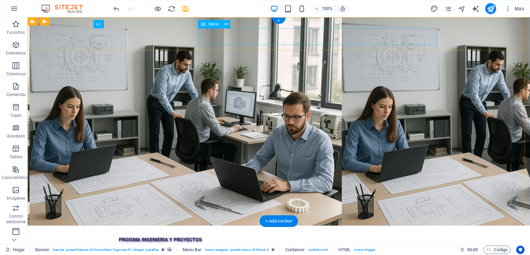
click at [355, 243] on nav "Inicio Acerca de Servicios Contáctanos Contacto" at bounding box center [279, 251] width 320 height 17
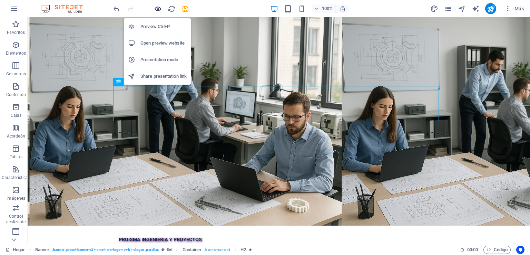
click at [160, 11] on icon "button" at bounding box center [158, 9] width 8 height 8
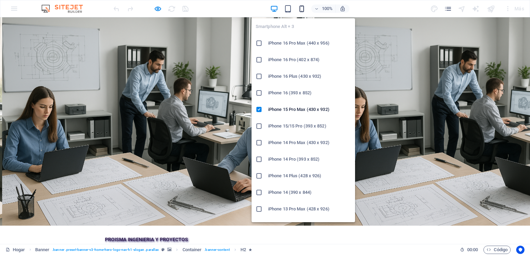
click at [302, 9] on icon "button" at bounding box center [302, 9] width 8 height 8
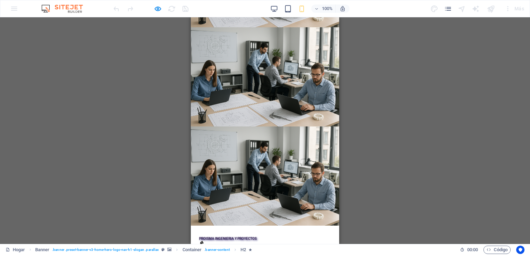
click at [209, 249] on button "Menú" at bounding box center [204, 249] width 10 height 1
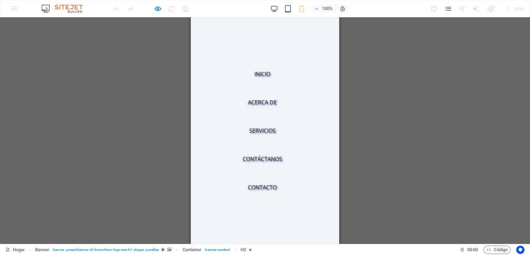
click at [208, 249] on button "Menú" at bounding box center [204, 253] width 8 height 8
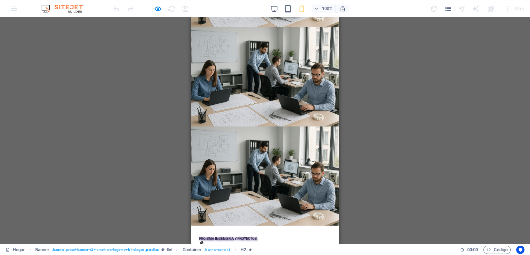
click at [207, 240] on icon at bounding box center [203, 244] width 7 height 9
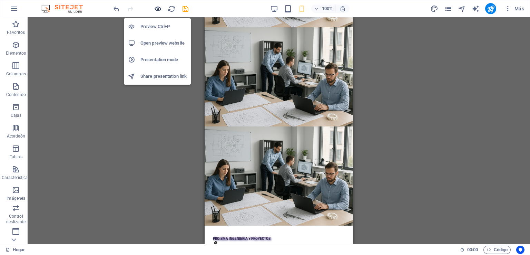
click at [156, 8] on icon "button" at bounding box center [158, 9] width 8 height 8
click at [158, 8] on icon "button" at bounding box center [158, 9] width 8 height 8
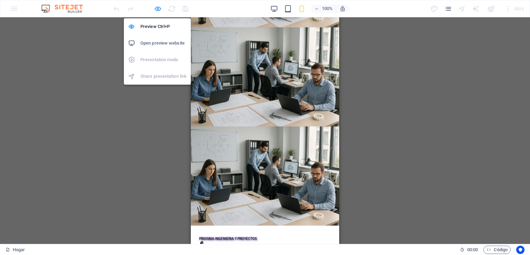
drag, startPoint x: 155, startPoint y: 10, endPoint x: 158, endPoint y: 21, distance: 11.9
click at [155, 10] on icon "button" at bounding box center [158, 9] width 8 height 8
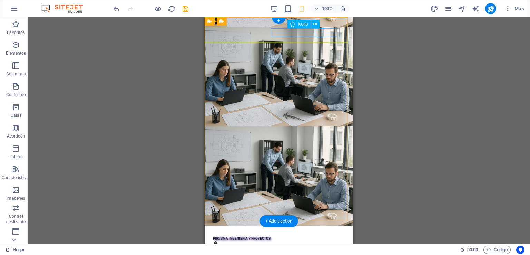
click at [319, 240] on figure at bounding box center [276, 244] width 126 height 9
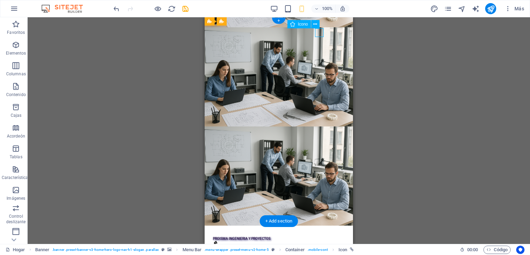
click at [319, 240] on figure at bounding box center [276, 244] width 126 height 9
select select "xMidYMid"
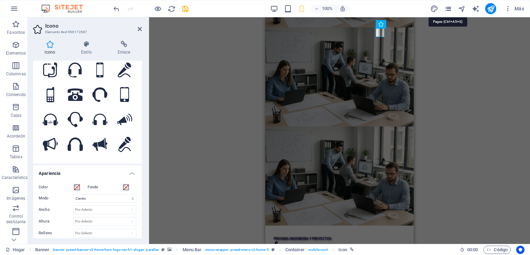
click at [450, 9] on icon "páginas" at bounding box center [448, 9] width 8 height 8
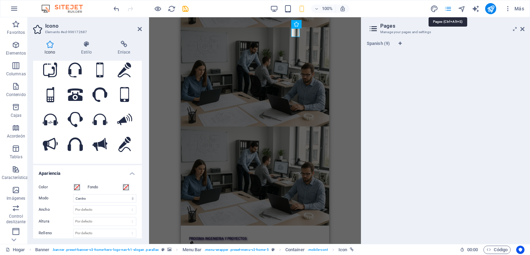
click at [450, 9] on icon "páginas" at bounding box center [448, 9] width 8 height 8
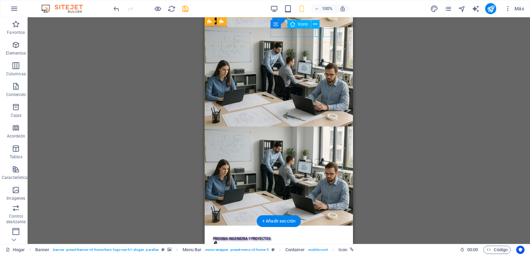
click at [320, 240] on figure at bounding box center [276, 244] width 126 height 9
click at [318, 27] on button at bounding box center [315, 24] width 8 height 8
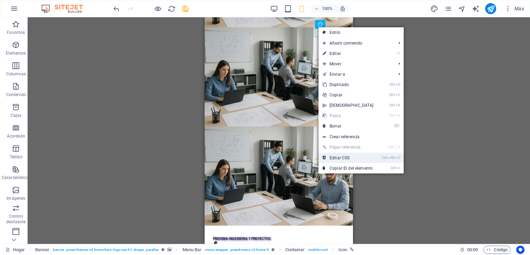
click at [344, 159] on font "Editar CSS" at bounding box center [339, 157] width 20 height 5
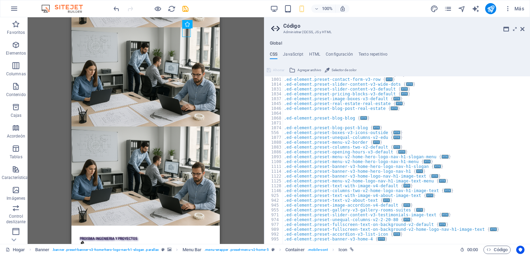
scroll to position [217, 0]
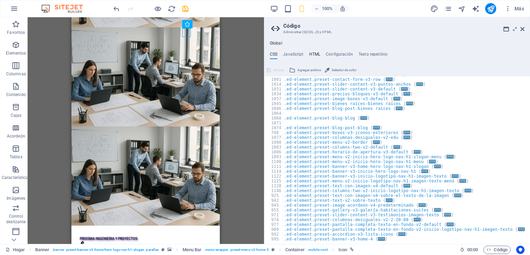
click at [315, 53] on font "HTML" at bounding box center [314, 54] width 11 height 5
type textarea "<a href="#main-content" class="wv-link-content button">Skip to main content</a>"
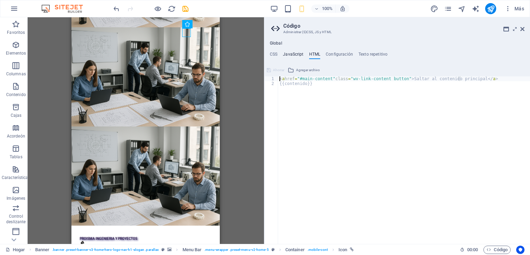
click at [297, 53] on font "JavaScript" at bounding box center [293, 54] width 20 height 5
type textarea "/* JS for preset "Menu V2" */"
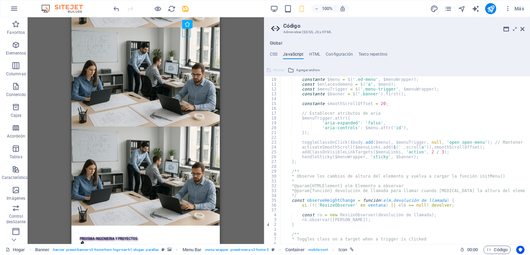
scroll to position [62, 0]
click at [336, 56] on font "Configuración" at bounding box center [339, 54] width 27 height 5
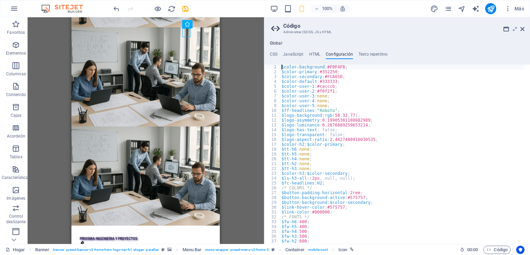
type textarea "$color-background: #F0F4F8;"
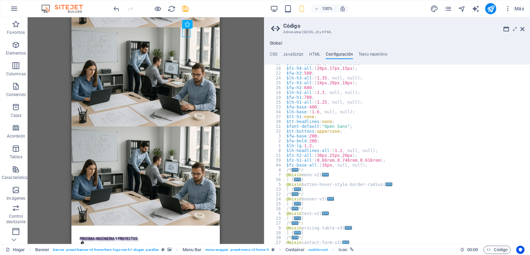
scroll to position [269, 0]
click at [367, 50] on div "Global CSS JavaScript HTML Configuración Texto repetitivo /* Custom */ 998 1001…" at bounding box center [397, 142] width 266 height 203
click at [367, 53] on font "Texto repetitivo" at bounding box center [372, 54] width 29 height 5
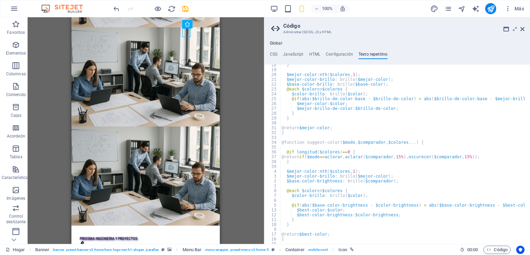
scroll to position [58, 0]
click at [289, 58] on h4 "JavaScript" at bounding box center [293, 56] width 20 height 8
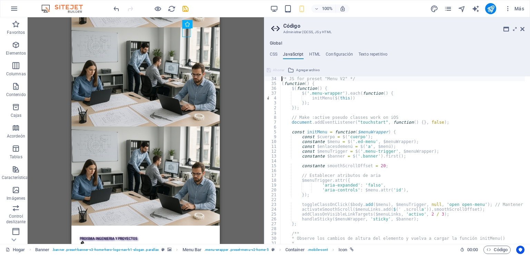
scroll to position [0, 0]
click at [275, 52] on font "CSS" at bounding box center [274, 54] width 8 height 5
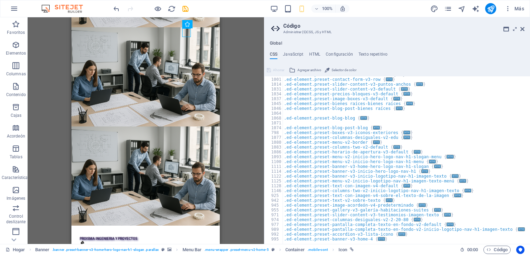
click at [277, 42] on font "Global" at bounding box center [276, 43] width 12 height 5
click at [274, 54] on font "CSS" at bounding box center [274, 54] width 8 height 5
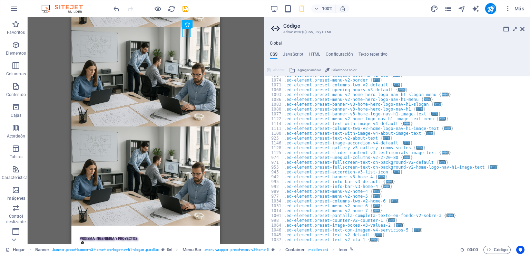
scroll to position [155, 0]
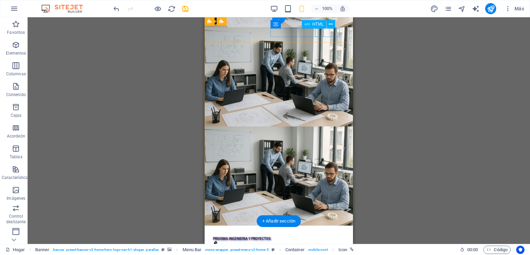
click at [330, 249] on div "Menú" at bounding box center [279, 253] width 132 height 9
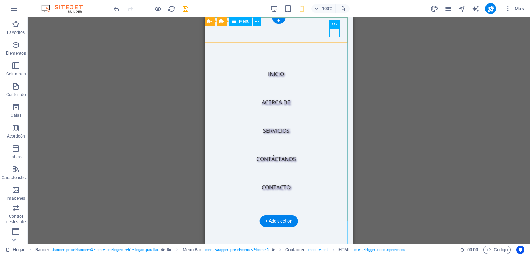
click at [273, 75] on nav "Inicio Acerca de Servicios Contáctanos Contacto" at bounding box center [279, 130] width 148 height 226
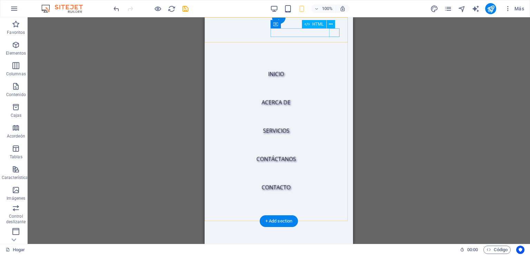
click at [223, 249] on div "Menú" at bounding box center [218, 253] width 10 height 9
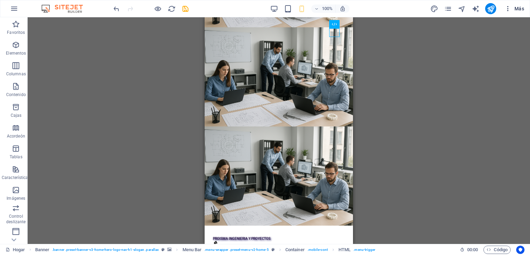
click at [520, 7] on font "Más" at bounding box center [519, 9] width 10 height 6
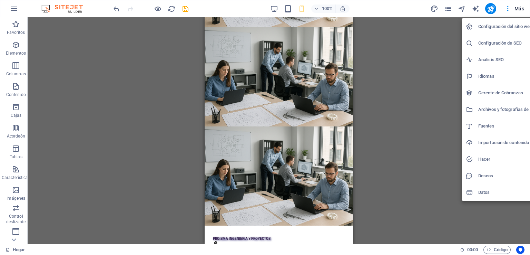
click at [500, 26] on font "Configuración del sitio web" at bounding box center [505, 26] width 54 height 5
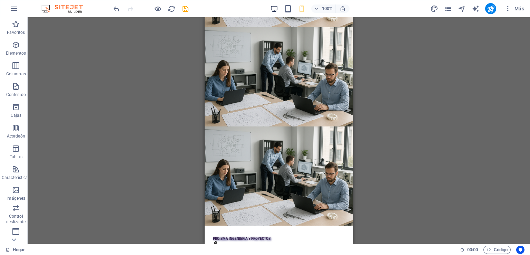
click at [273, 10] on icon "button" at bounding box center [274, 9] width 8 height 8
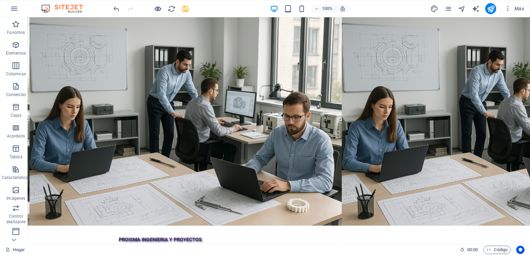
click at [158, 7] on icon "button" at bounding box center [158, 9] width 8 height 8
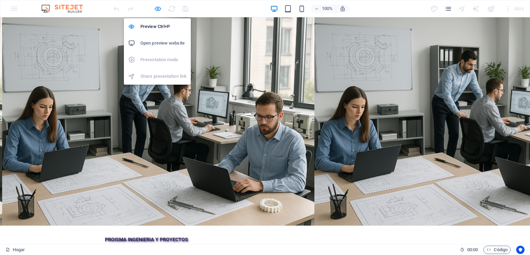
click at [157, 8] on icon "button" at bounding box center [158, 9] width 8 height 8
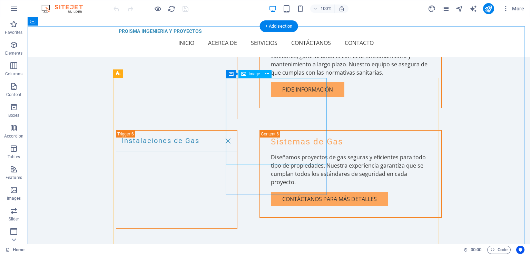
scroll to position [1138, 0]
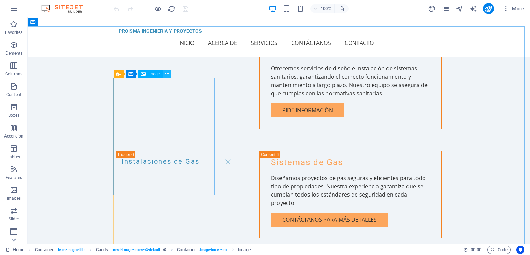
click at [167, 73] on icon at bounding box center [167, 73] width 4 height 7
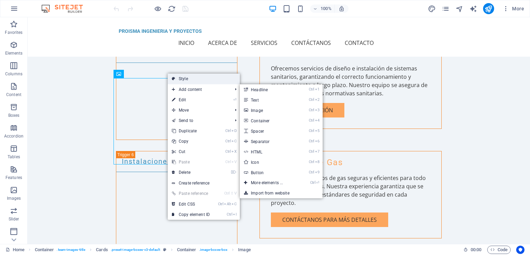
click at [201, 80] on link "Style" at bounding box center [204, 78] width 72 height 10
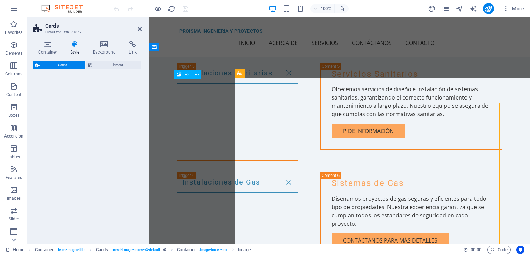
select select "rem"
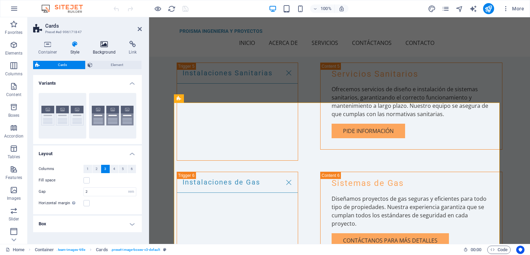
click at [105, 50] on h4 "Background" at bounding box center [106, 48] width 36 height 14
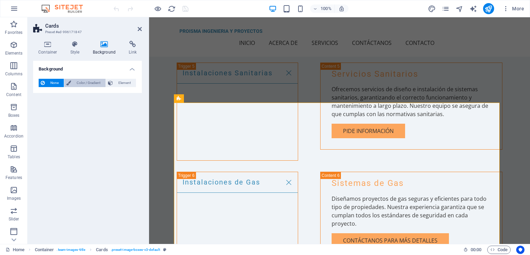
click at [92, 83] on span "Color / Gradient" at bounding box center [88, 83] width 30 height 8
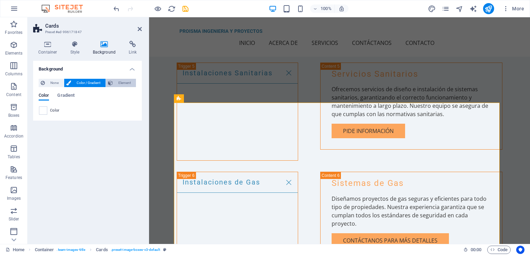
click at [123, 82] on span "Element" at bounding box center [124, 83] width 19 height 8
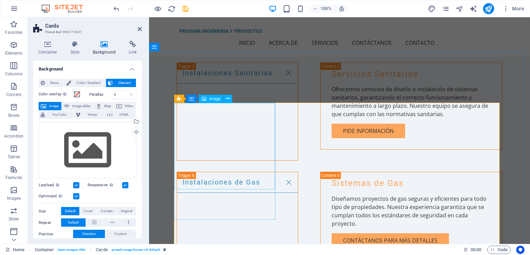
click at [225, 99] on button at bounding box center [228, 99] width 8 height 8
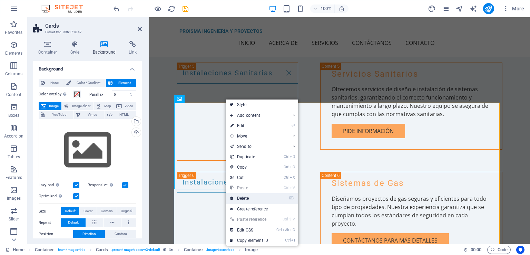
click at [249, 199] on link "⌦ Delete" at bounding box center [249, 198] width 46 height 10
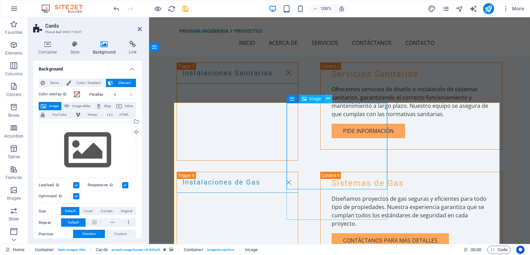
click at [327, 101] on icon at bounding box center [328, 98] width 4 height 7
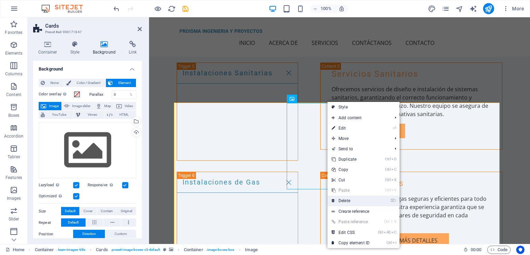
click at [353, 200] on link "⌦ Delete" at bounding box center [350, 200] width 46 height 10
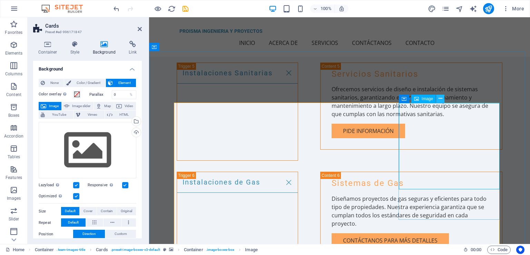
click at [442, 96] on icon at bounding box center [440, 98] width 4 height 7
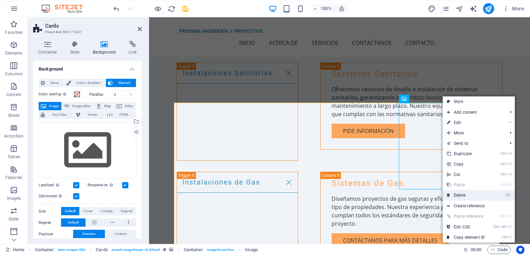
click at [466, 193] on link "⌦ Delete" at bounding box center [466, 195] width 46 height 10
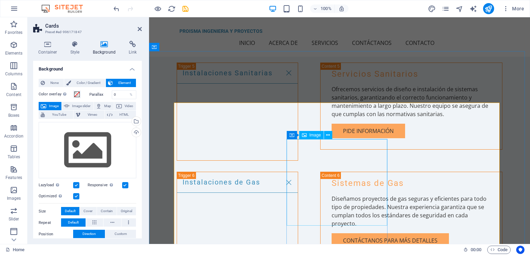
scroll to position [1242, 0]
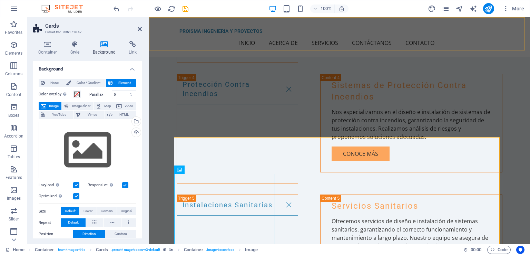
scroll to position [931, 0]
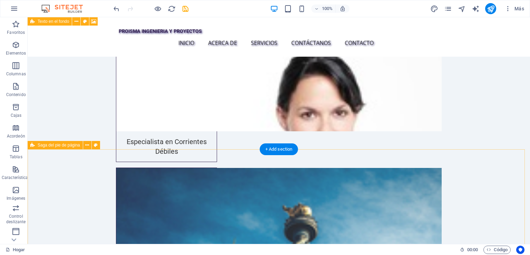
scroll to position [1941, 0]
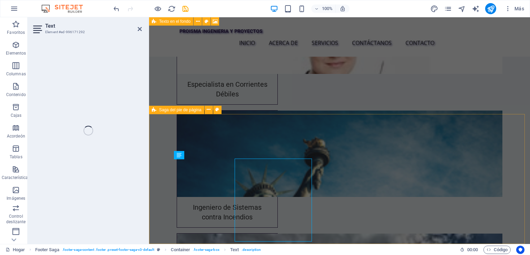
scroll to position [1942, 0]
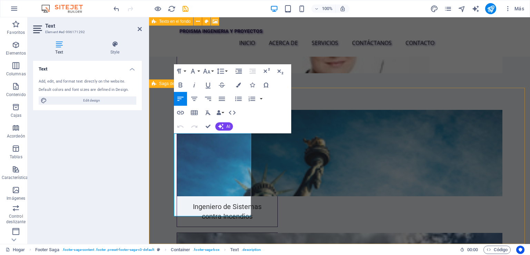
drag, startPoint x: 241, startPoint y: 211, endPoint x: 171, endPoint y: 163, distance: 84.8
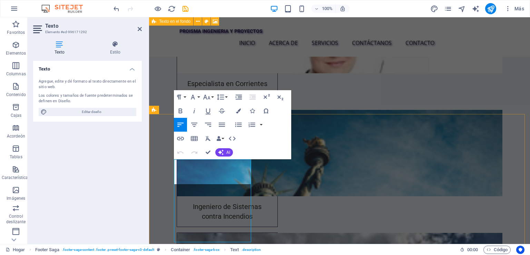
scroll to position [1915, 0]
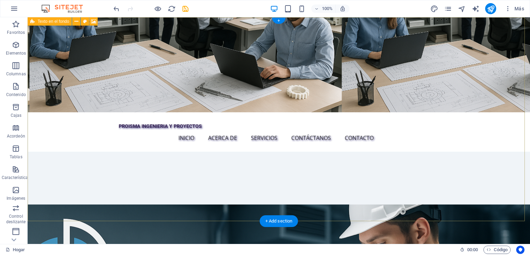
scroll to position [0, 0]
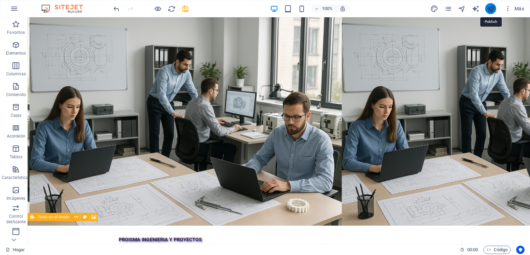
click at [493, 9] on icon "publicar" at bounding box center [491, 9] width 8 height 8
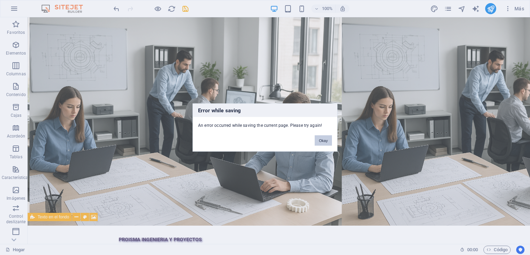
click at [322, 138] on button "Okay" at bounding box center [323, 140] width 17 height 10
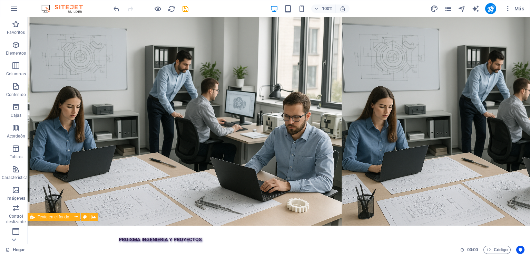
click at [189, 9] on div "100% Más" at bounding box center [319, 8] width 415 height 11
click at [183, 7] on icon "ahorrar" at bounding box center [185, 9] width 8 height 8
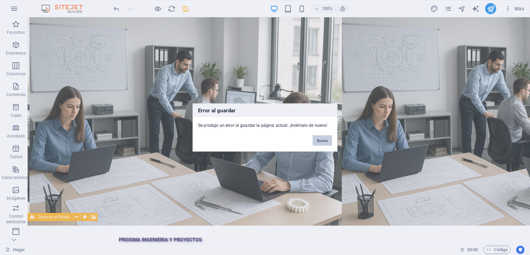
click at [323, 140] on font "Bueno" at bounding box center [322, 140] width 11 height 4
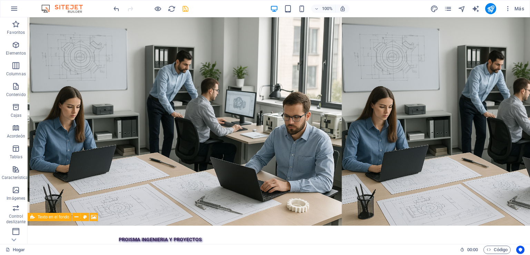
click at [65, 8] on img at bounding box center [66, 8] width 52 height 8
click at [50, 8] on img at bounding box center [66, 8] width 52 height 8
click at [15, 7] on icon "button" at bounding box center [14, 8] width 8 height 8
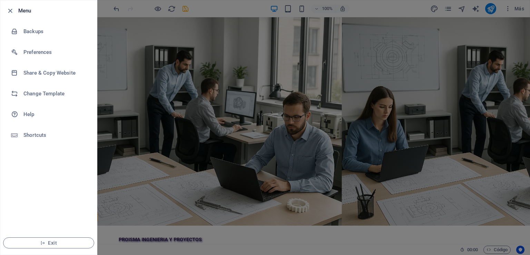
click at [152, 88] on div at bounding box center [265, 127] width 530 height 255
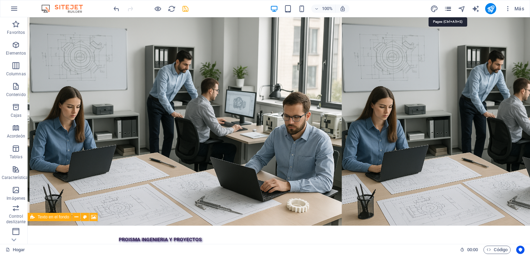
click at [451, 7] on icon "páginas" at bounding box center [448, 9] width 8 height 8
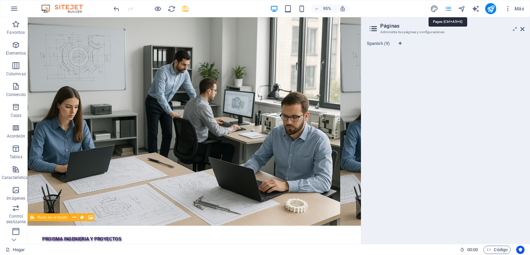
click at [451, 7] on icon "páginas" at bounding box center [448, 9] width 8 height 8
click at [463, 8] on icon "navegador" at bounding box center [462, 9] width 8 height 8
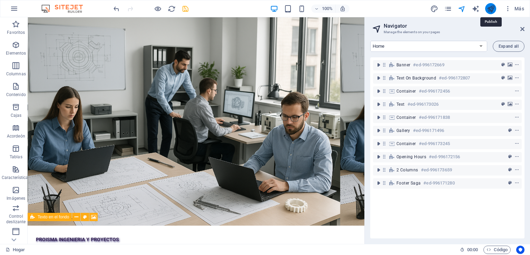
click at [490, 9] on icon "publicar" at bounding box center [491, 9] width 8 height 8
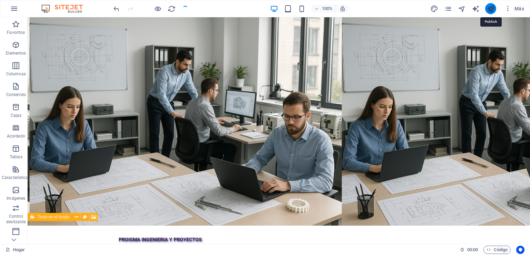
checkbox input "true"
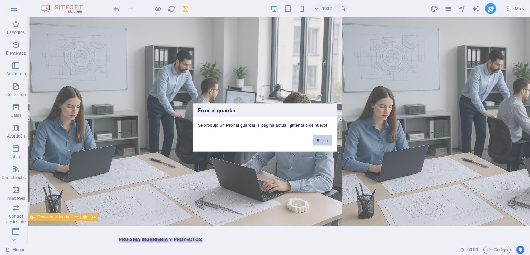
click at [322, 142] on font "Bueno" at bounding box center [322, 140] width 11 height 4
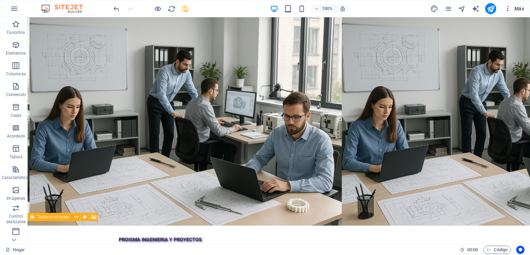
click at [517, 9] on font "Más" at bounding box center [519, 9] width 10 height 6
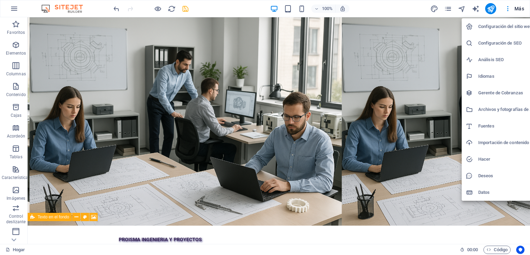
click at [516, 10] on div at bounding box center [265, 127] width 530 height 255
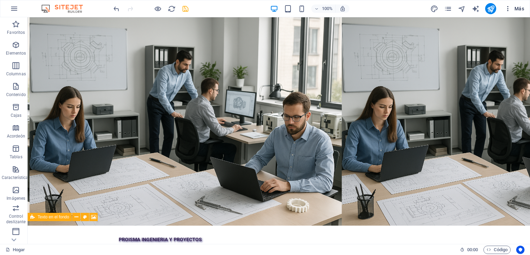
click at [512, 9] on span "Más" at bounding box center [514, 8] width 20 height 7
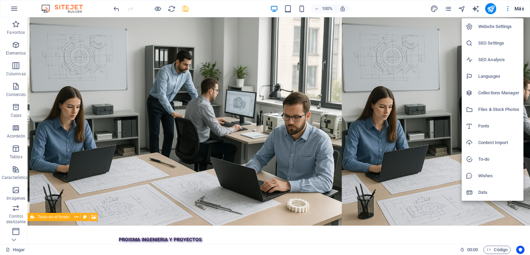
click at [495, 28] on h6 "Website Settings" at bounding box center [498, 26] width 41 height 8
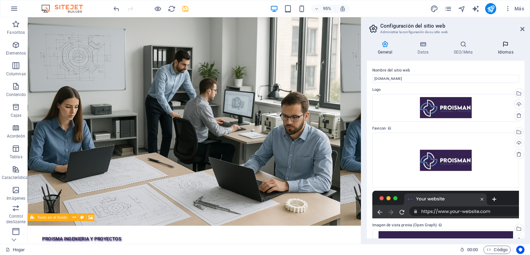
click at [508, 50] on font "Idiomas" at bounding box center [506, 52] width 16 height 5
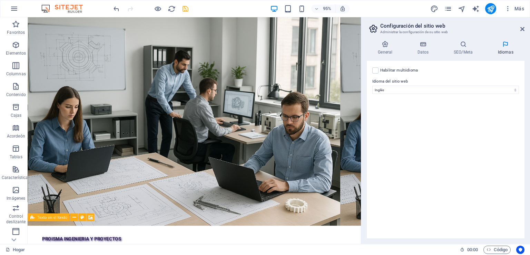
click at [395, 74] on label "Habilitar multiidioma Para deshabilitar el multiidioma, elimine todos los idiom…" at bounding box center [399, 70] width 38 height 8
click at [0, 0] on input "Habilitar multiidioma Para deshabilitar el multiidioma, elimine todos los idiom…" at bounding box center [0, 0] width 0 height 0
click at [384, 70] on font "Habilitar multiidioma" at bounding box center [399, 70] width 38 height 4
click at [0, 0] on input "Habilitar multiidioma Para deshabilitar el multiidioma, elimine todos los idiom…" at bounding box center [0, 0] width 0 height 0
click at [384, 70] on font "Habilitar multiidioma" at bounding box center [399, 70] width 38 height 4
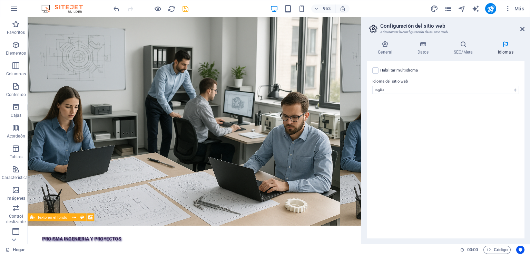
click at [0, 0] on input "Habilitar multiidioma Para deshabilitar el multiidioma, elimine todos los idiom…" at bounding box center [0, 0] width 0 height 0
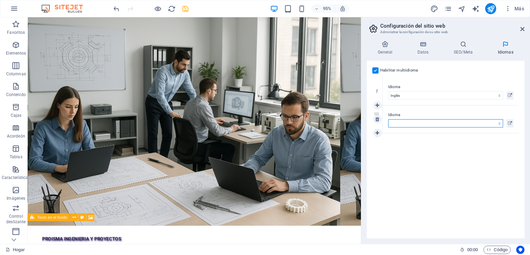
click at [420, 121] on select "Abjasio Lejos africaans Akan albanés Amárico árabe aragonés armenio Assamese Av…" at bounding box center [445, 123] width 115 height 8
select select "148"
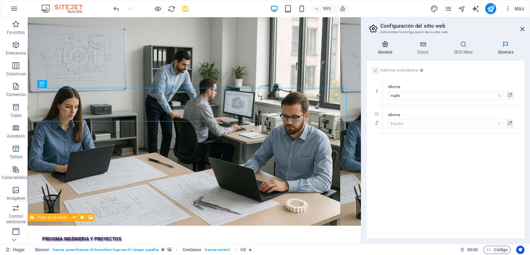
click at [389, 46] on icon at bounding box center [385, 44] width 37 height 7
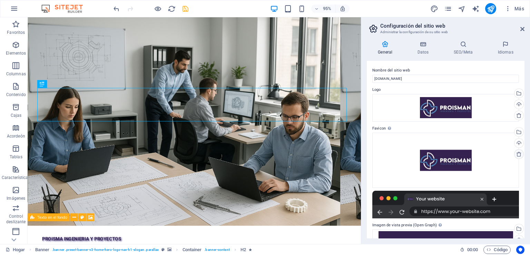
click at [519, 153] on icon at bounding box center [519, 154] width 6 height 6
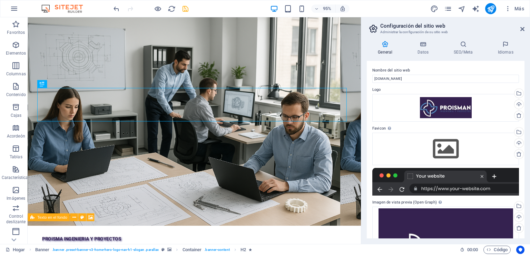
click at [526, 28] on aside "Configuración del sitio web Administrar la configuración de su sitio web Genera…" at bounding box center [445, 130] width 169 height 226
click at [523, 28] on icon at bounding box center [522, 29] width 4 height 6
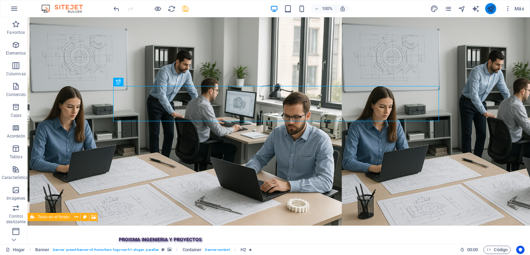
click at [491, 7] on icon "publicar" at bounding box center [491, 9] width 8 height 8
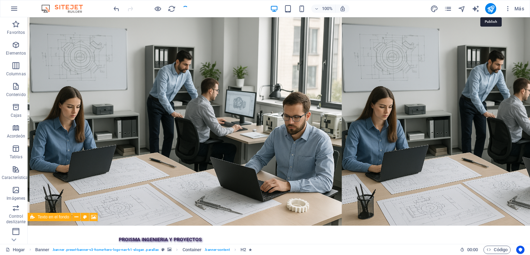
checkbox input "true"
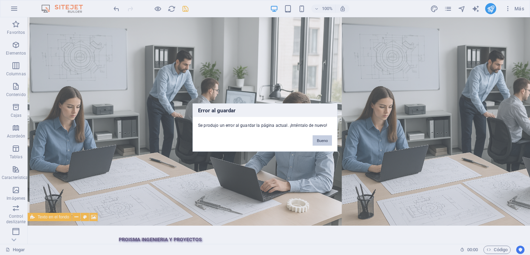
click at [323, 139] on font "Bueno" at bounding box center [322, 140] width 11 height 4
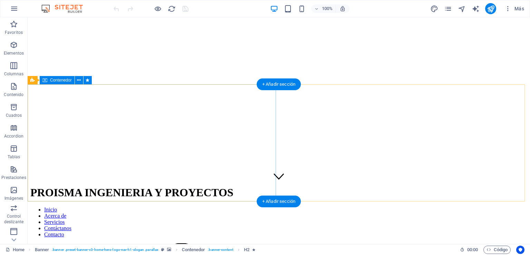
scroll to position [138, 0]
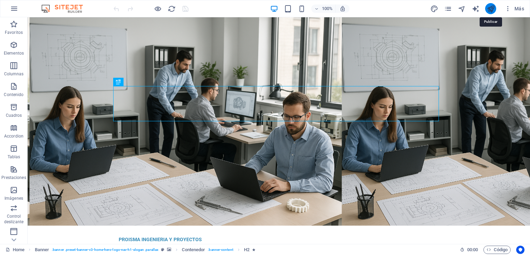
click at [491, 9] on icon "publish" at bounding box center [491, 9] width 8 height 8
